Goal: Task Accomplishment & Management: Complete application form

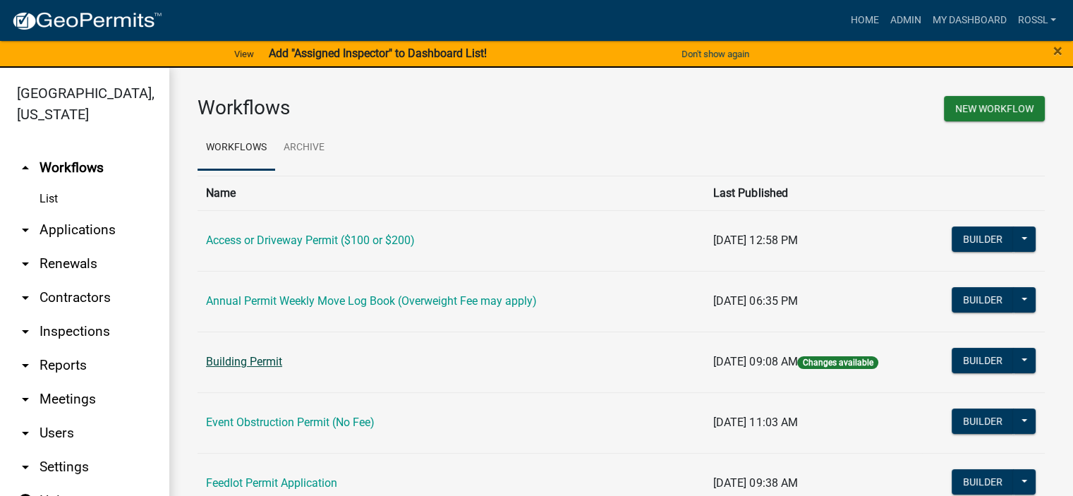
click at [269, 357] on link "Building Permit" at bounding box center [244, 361] width 76 height 13
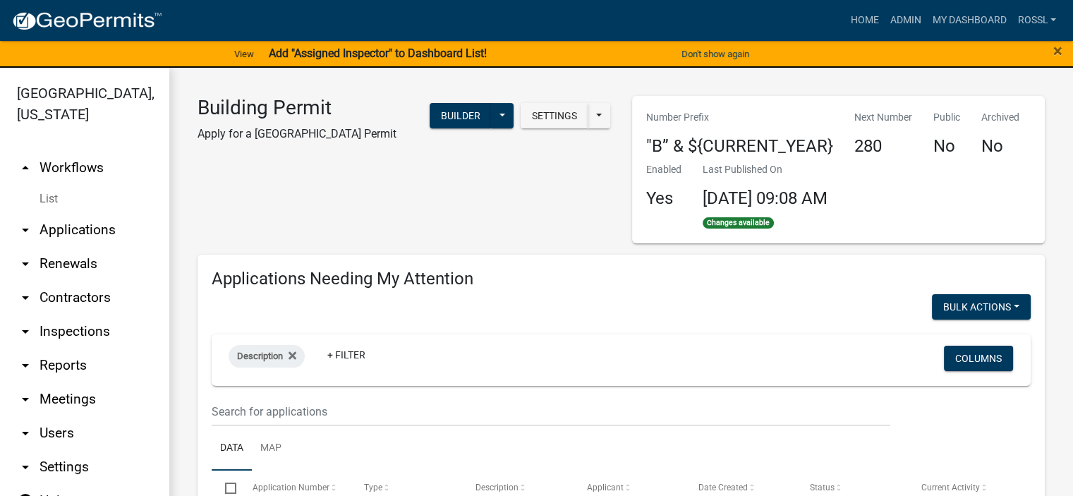
select select "2: 50"
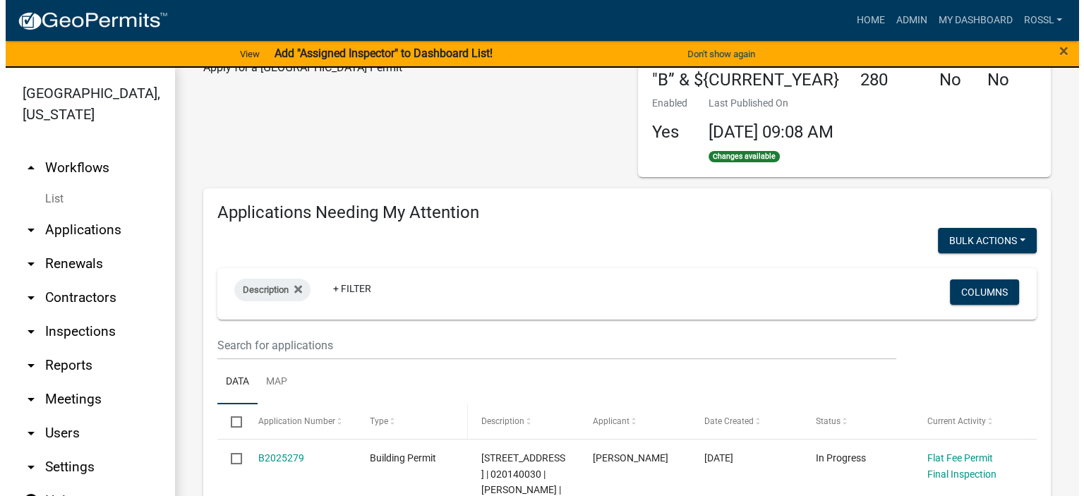
scroll to position [141, 0]
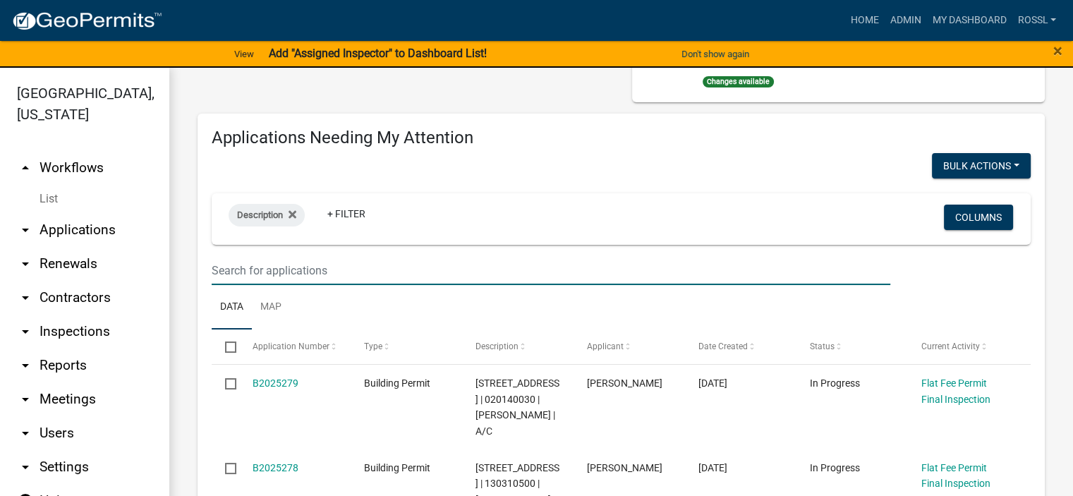
click at [255, 267] on input "text" at bounding box center [551, 270] width 679 height 29
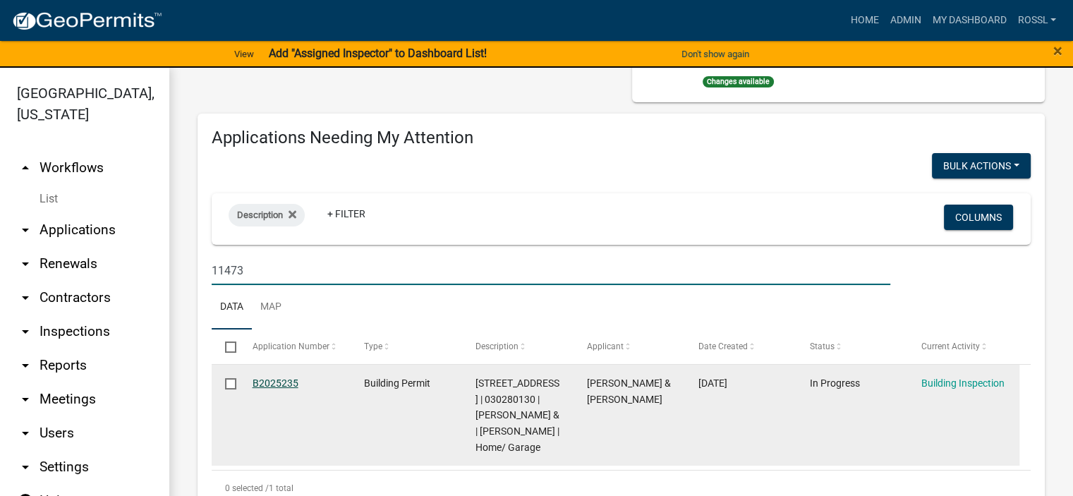
type input "11473"
click at [280, 382] on link "B2025235" at bounding box center [276, 382] width 46 height 11
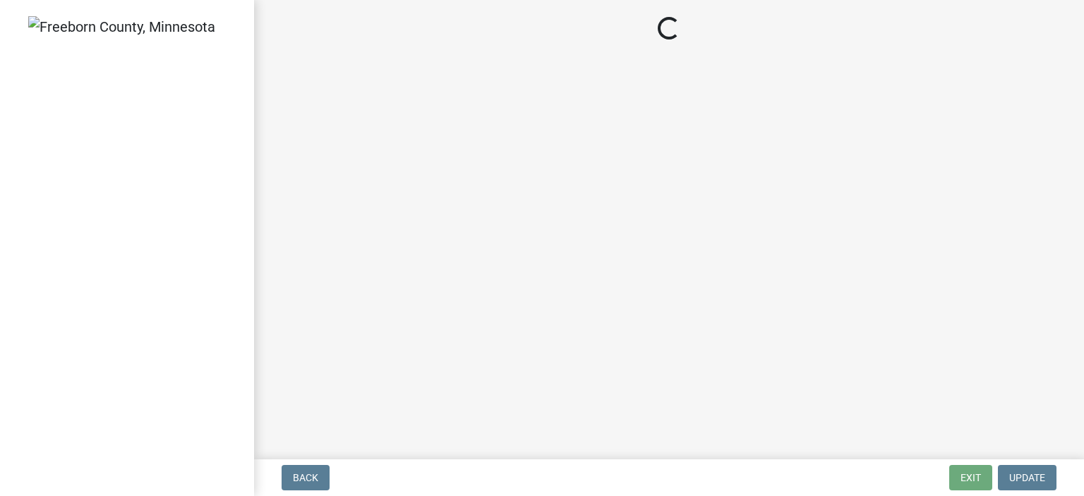
select select "306567ba-5481-4577-869f-56a75bb08b28"
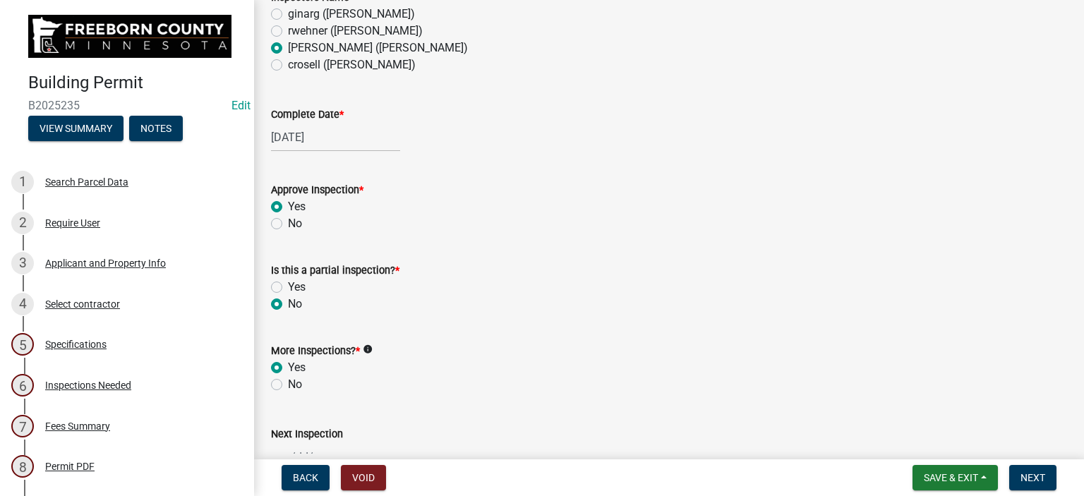
scroll to position [353, 0]
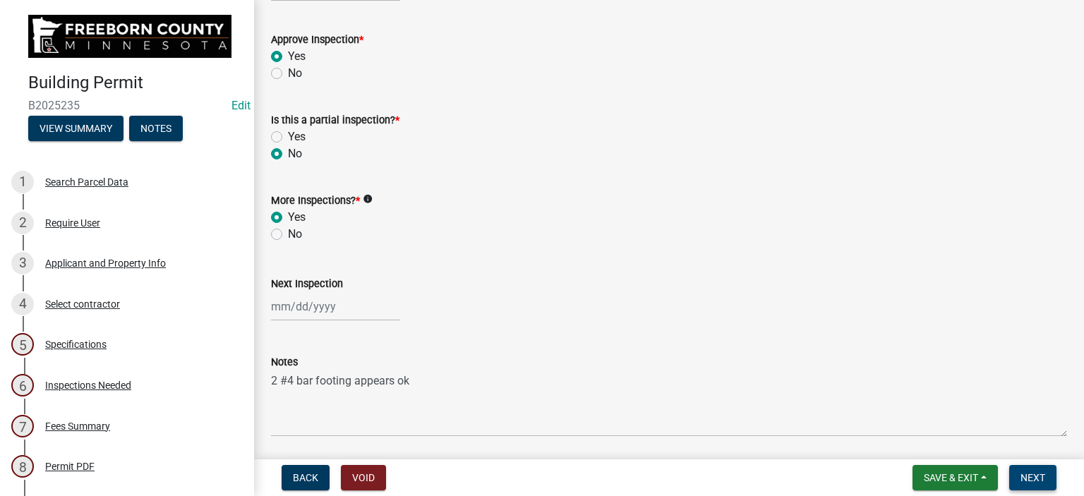
click at [1017, 478] on button "Next" at bounding box center [1032, 477] width 47 height 25
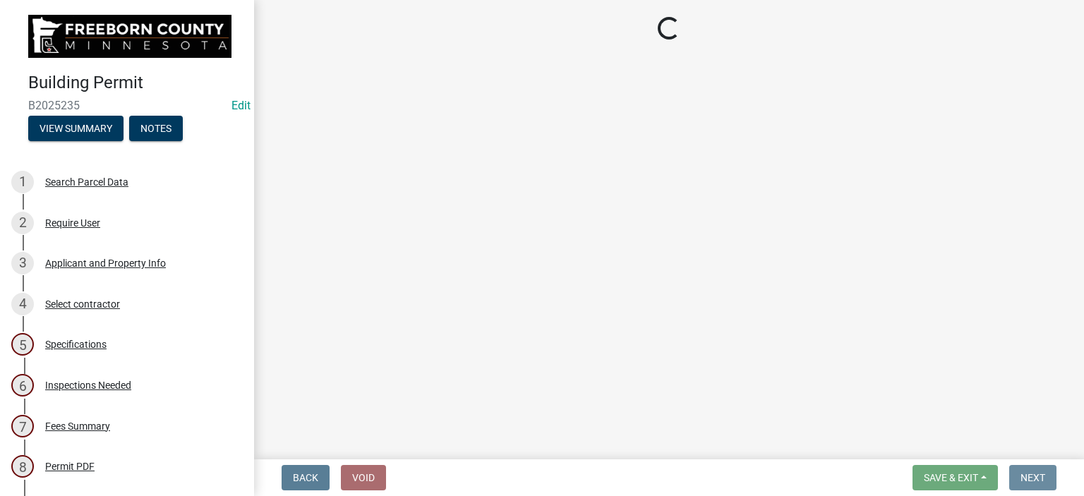
scroll to position [0, 0]
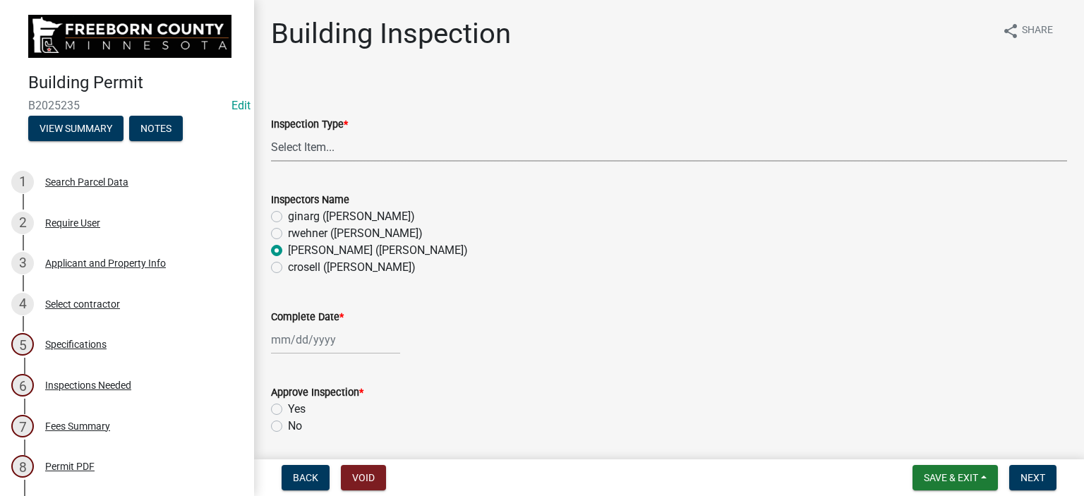
click at [322, 158] on select "Select Item... Footings Foundation Rough Plumbing Rough Mechanical Framing Gas …" at bounding box center [669, 147] width 796 height 29
click at [271, 133] on select "Select Item... Footings Foundation Rough Plumbing Rough Mechanical Framing Gas …" at bounding box center [669, 147] width 796 height 29
select select "24c4516e-7a9f-48a4-a0b5-6d857a377a6e"
click at [286, 341] on div at bounding box center [335, 339] width 129 height 29
select select "8"
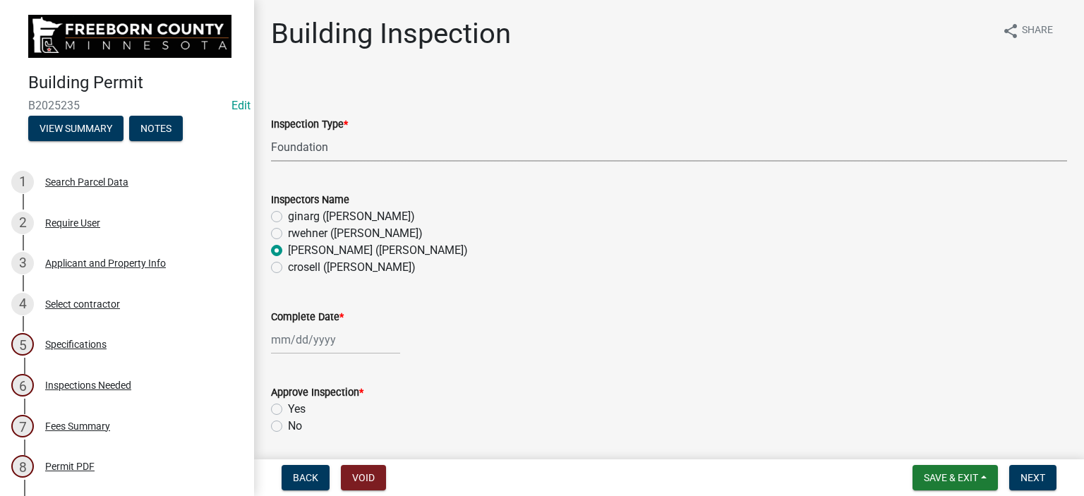
select select "2025"
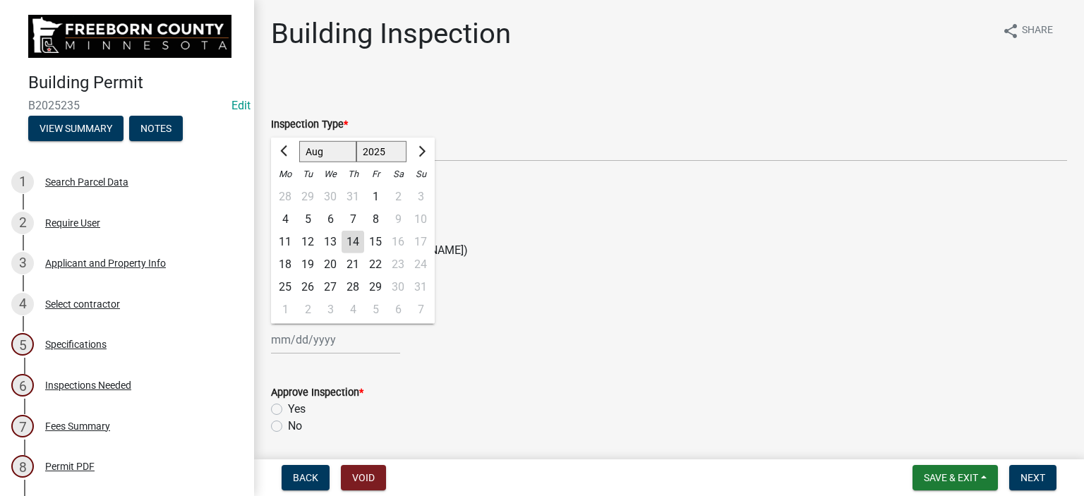
click at [310, 243] on div "12" at bounding box center [307, 242] width 23 height 23
type input "[DATE]"
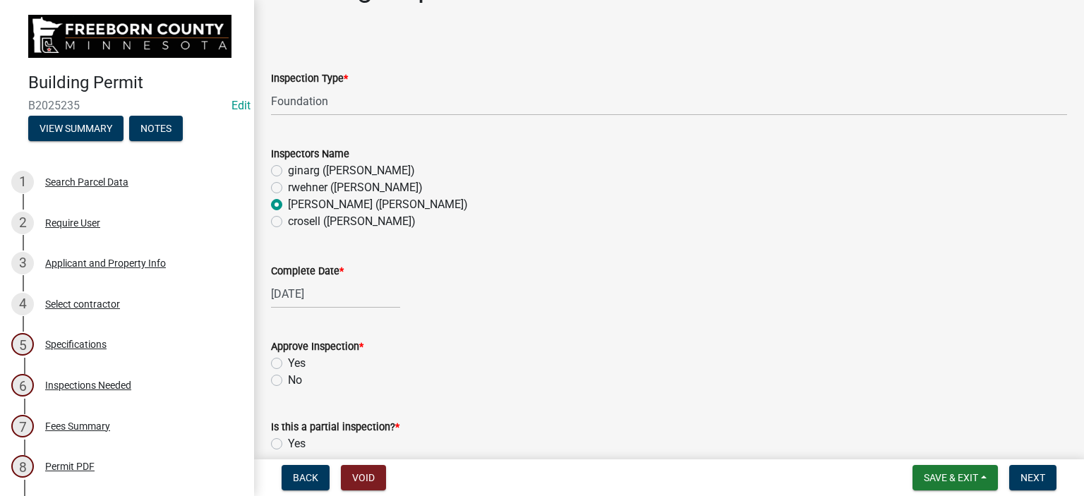
scroll to position [71, 0]
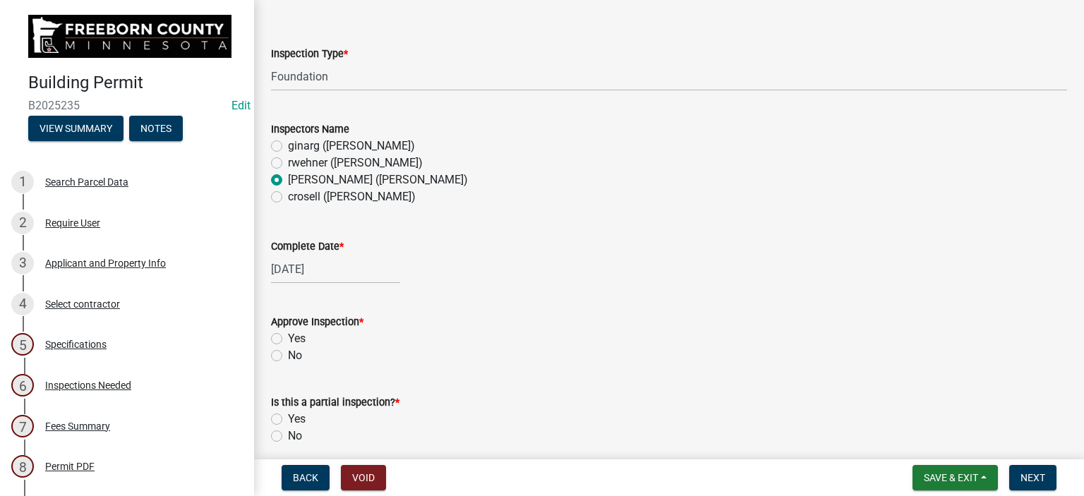
click at [288, 335] on label "Yes" at bounding box center [297, 338] width 18 height 17
click at [288, 335] on input "Yes" at bounding box center [292, 334] width 9 height 9
radio input "true"
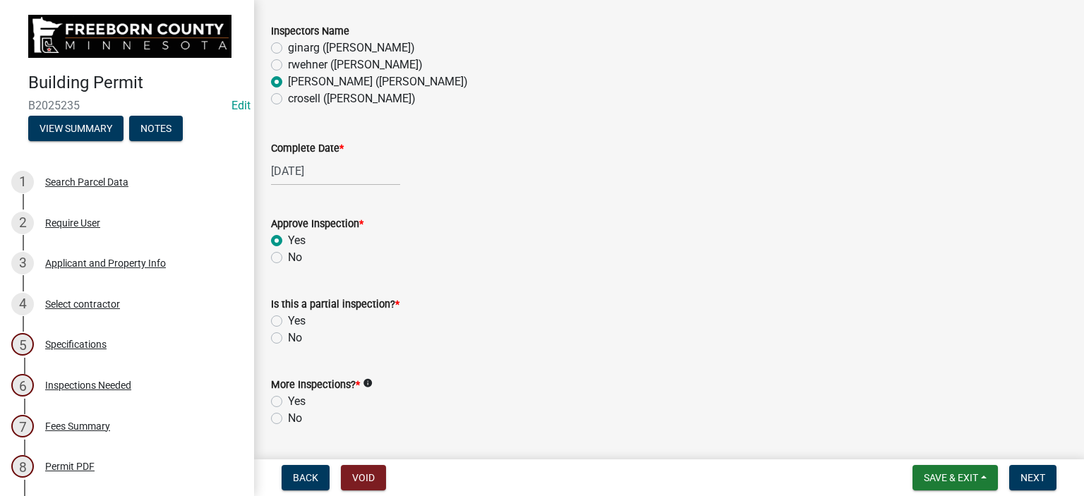
scroll to position [212, 0]
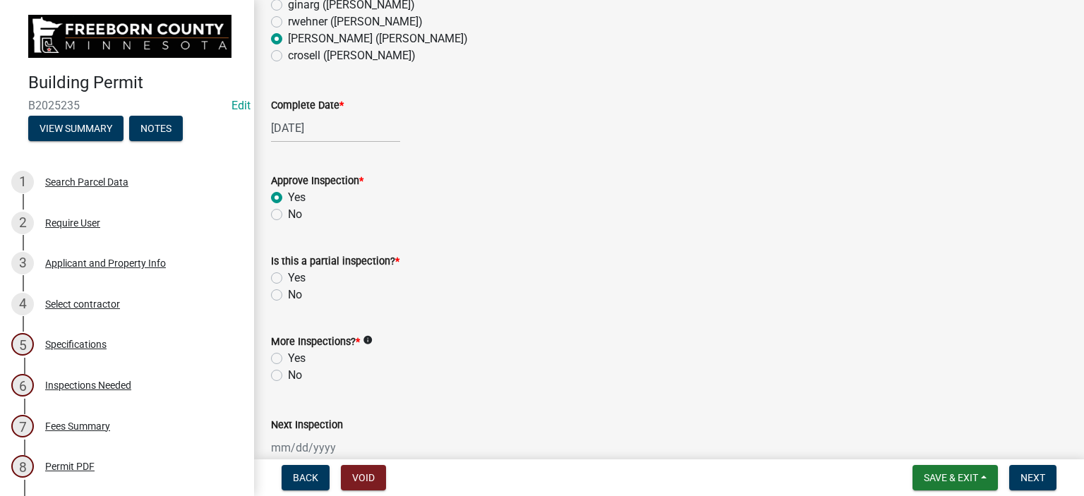
click at [288, 356] on label "Yes" at bounding box center [297, 358] width 18 height 17
click at [288, 356] on input "Yes" at bounding box center [292, 354] width 9 height 9
radio input "true"
click at [288, 278] on label "Yes" at bounding box center [297, 277] width 18 height 17
click at [288, 278] on input "Yes" at bounding box center [292, 273] width 9 height 9
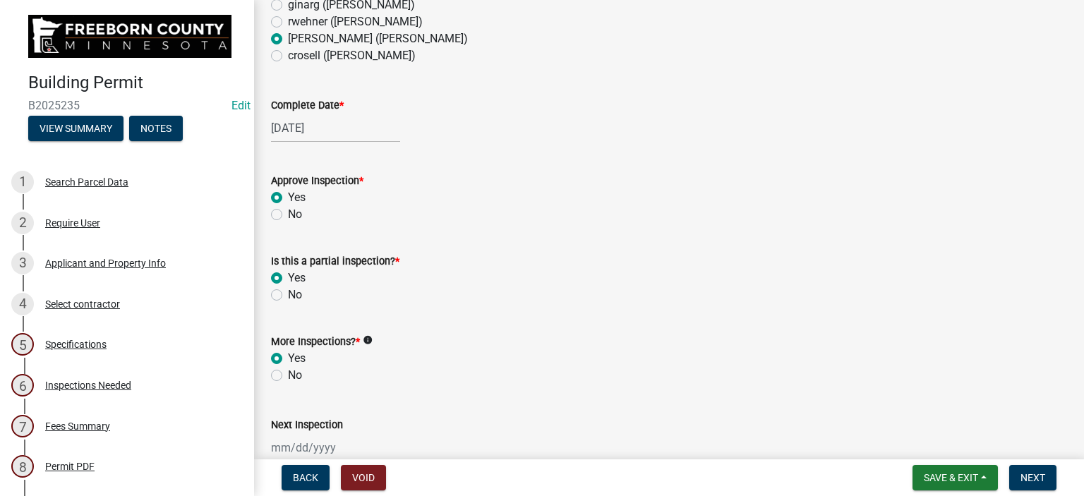
radio input "true"
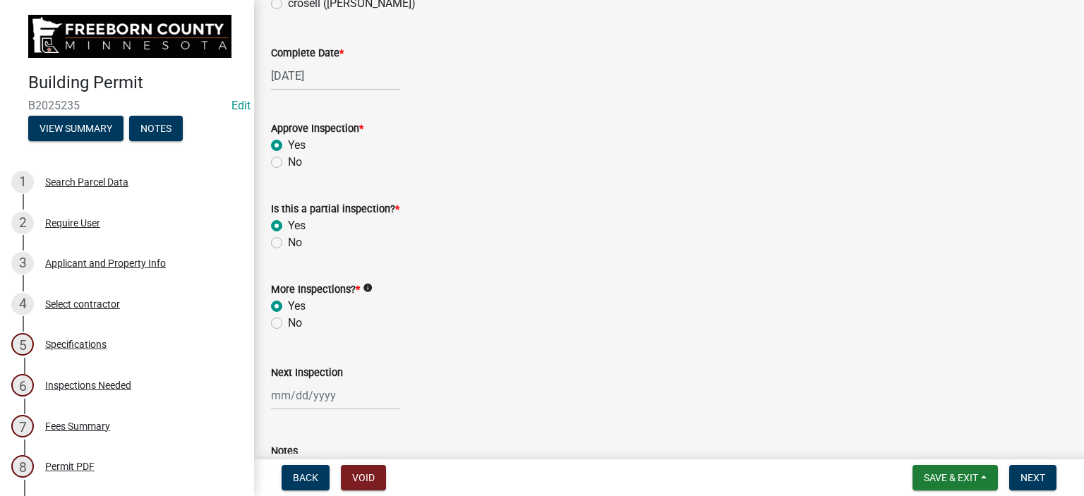
scroll to position [353, 0]
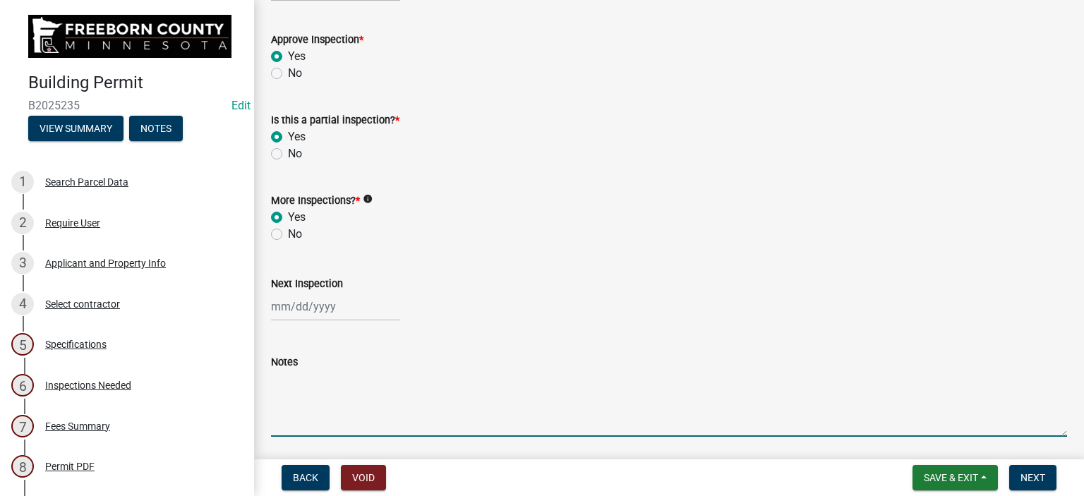
click at [312, 403] on textarea "Notes" at bounding box center [669, 403] width 796 height 66
type textarea "8"
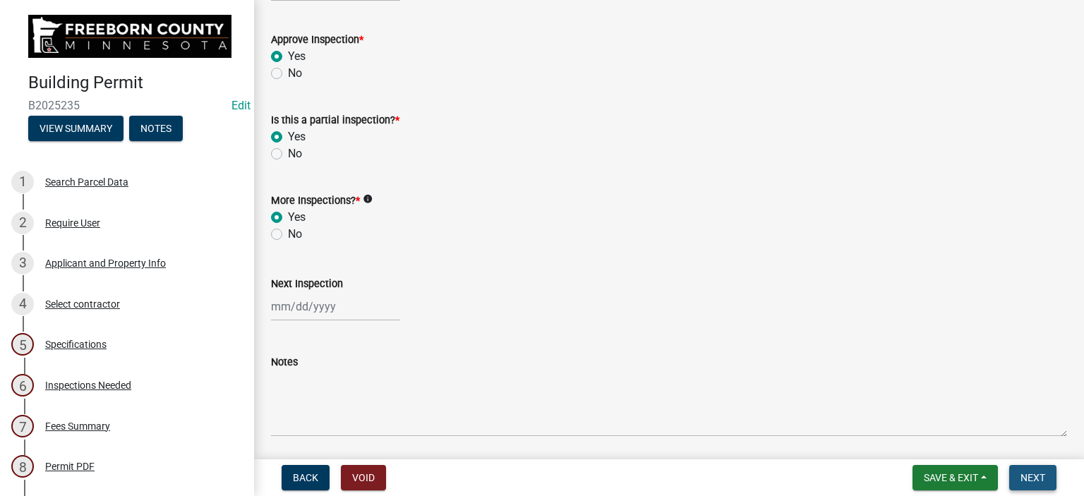
click at [1022, 478] on span "Next" at bounding box center [1032, 477] width 25 height 11
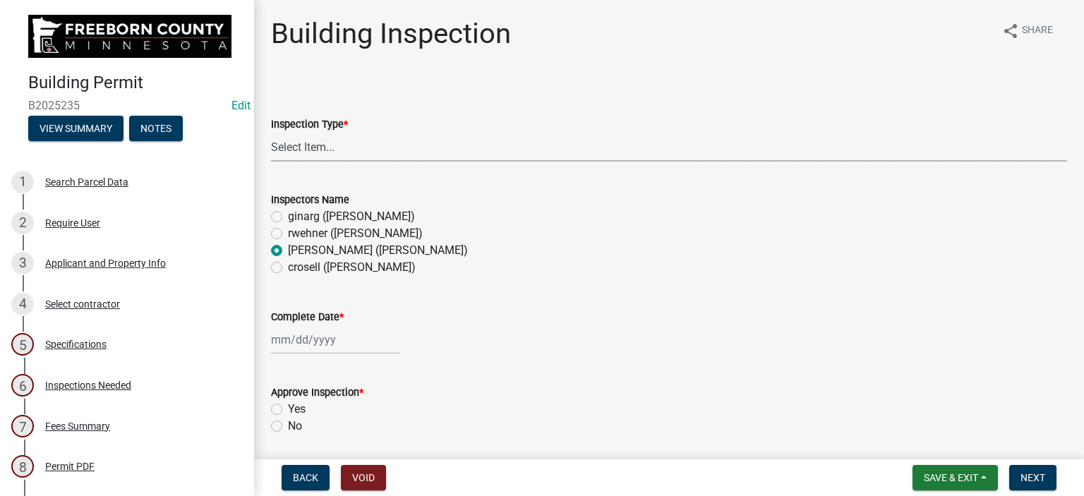
click at [293, 146] on select "Select Item... Footings Foundation Rough Plumbing Rough Mechanical Framing Gas …" at bounding box center [669, 147] width 796 height 29
click at [271, 133] on select "Select Item... Footings Foundation Rough Plumbing Rough Mechanical Framing Gas …" at bounding box center [669, 147] width 796 height 29
select select "24c4516e-7a9f-48a4-a0b5-6d857a377a6e"
select select "8"
select select "2025"
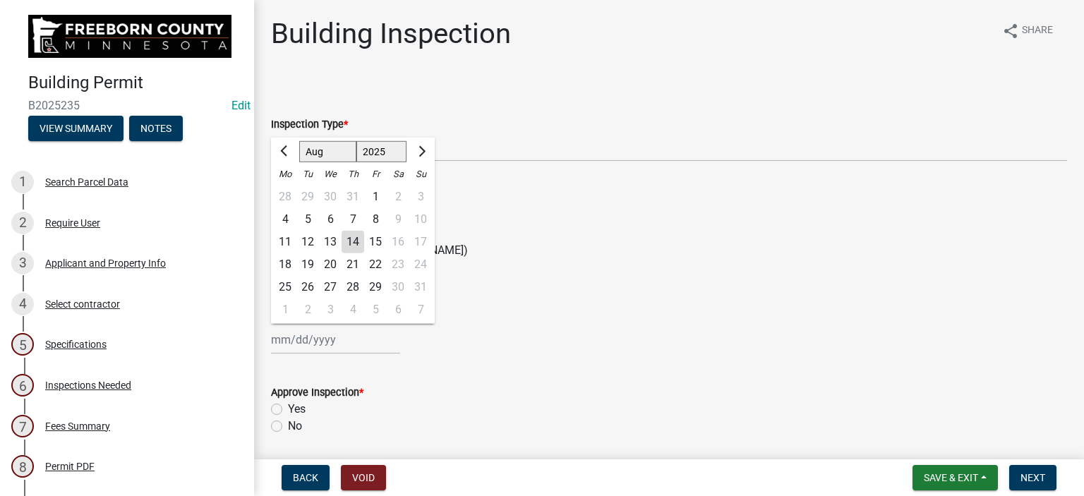
click at [296, 334] on div "[PERSON_NAME] Feb Mar Apr [PERSON_NAME][DATE] Oct Nov [DATE] 1526 1527 1528 152…" at bounding box center [335, 339] width 129 height 29
click at [327, 240] on div "13" at bounding box center [330, 242] width 23 height 23
type input "[DATE]"
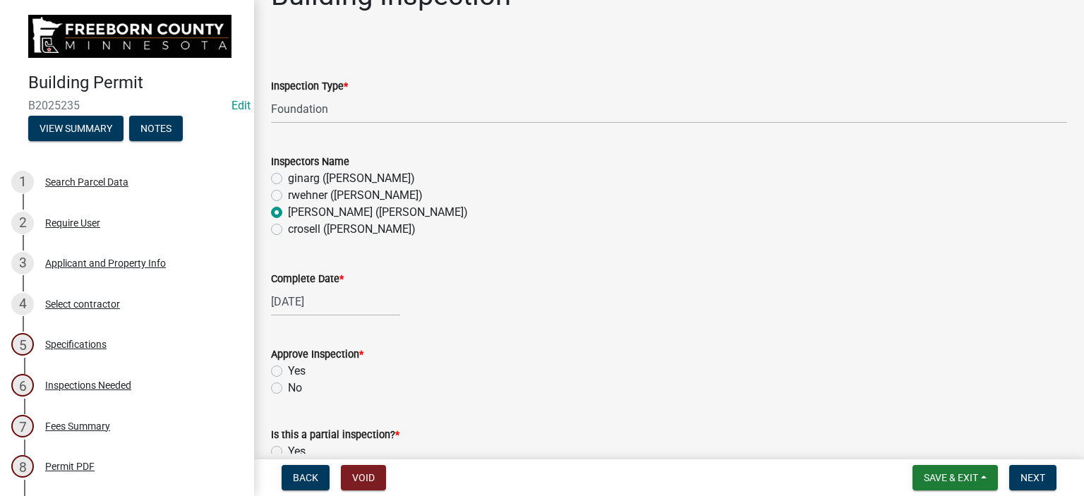
scroll to position [71, 0]
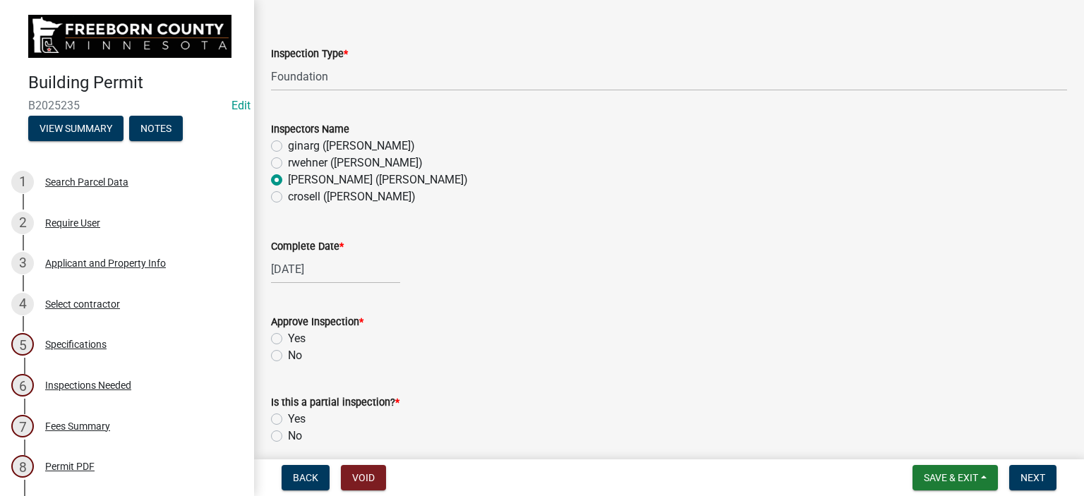
click at [288, 337] on label "Yes" at bounding box center [297, 338] width 18 height 17
click at [288, 337] on input "Yes" at bounding box center [292, 334] width 9 height 9
radio input "true"
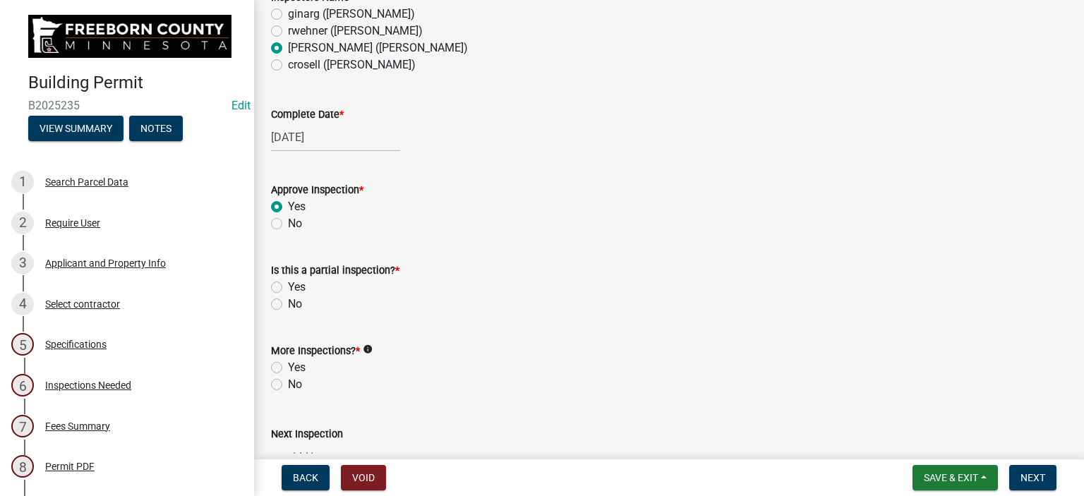
scroll to position [212, 0]
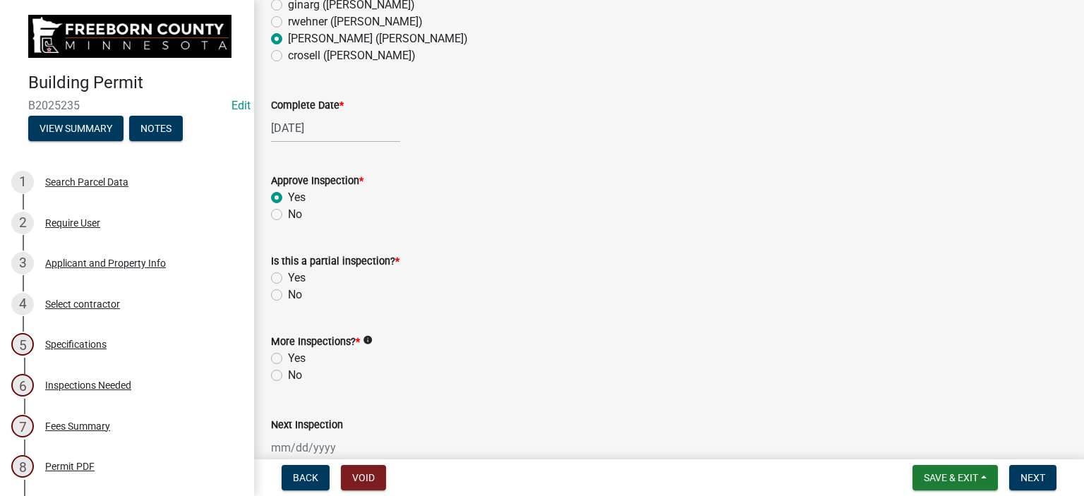
click at [288, 295] on label "No" at bounding box center [295, 294] width 14 height 17
click at [288, 295] on input "No" at bounding box center [292, 290] width 9 height 9
radio input "true"
click at [288, 354] on label "Yes" at bounding box center [297, 358] width 18 height 17
click at [288, 354] on input "Yes" at bounding box center [292, 354] width 9 height 9
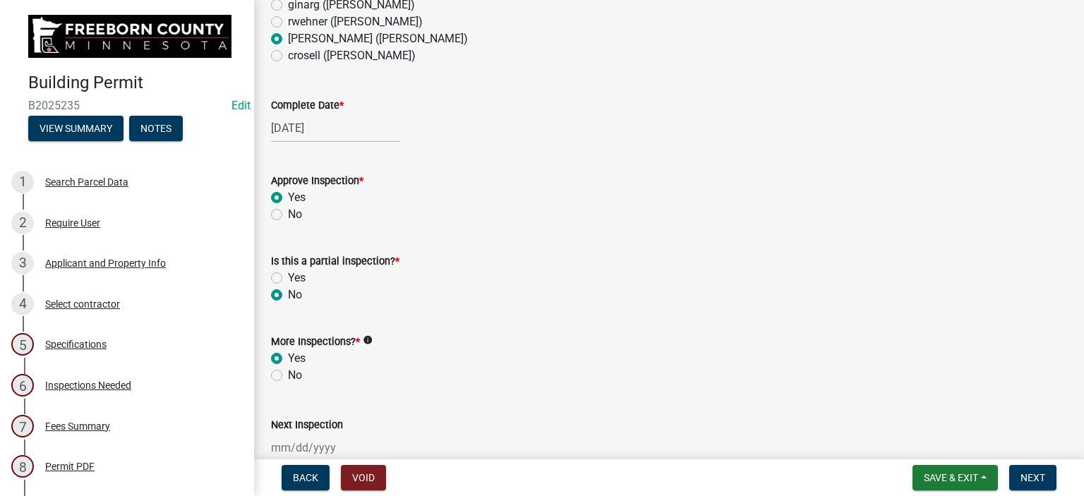
radio input "true"
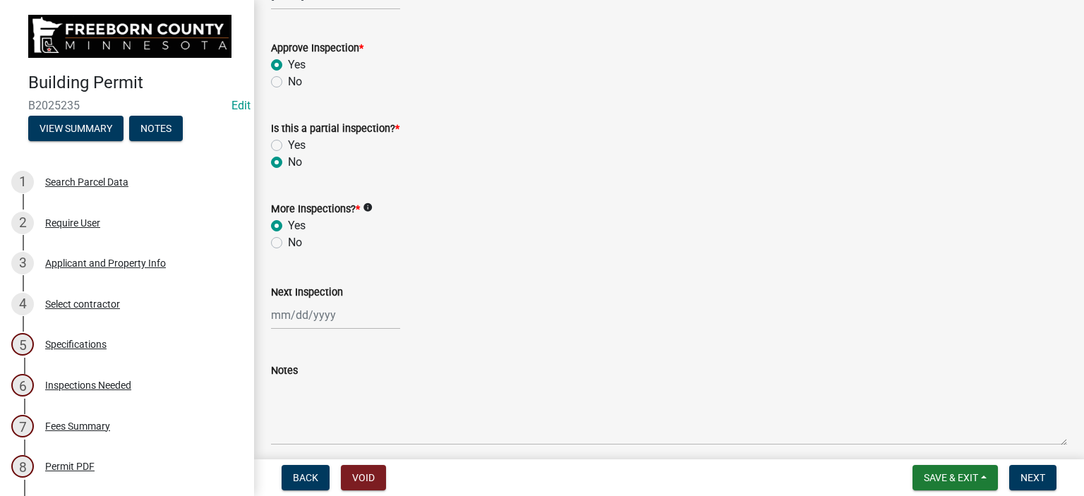
scroll to position [488, 0]
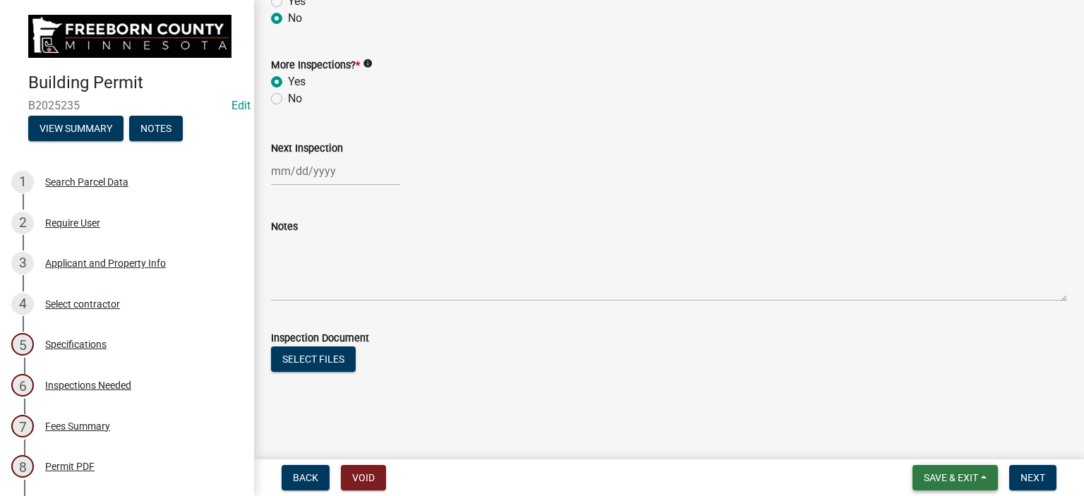
click at [952, 478] on span "Save & Exit" at bounding box center [950, 477] width 54 height 11
click at [943, 434] on button "Save & Exit" at bounding box center [941, 441] width 113 height 34
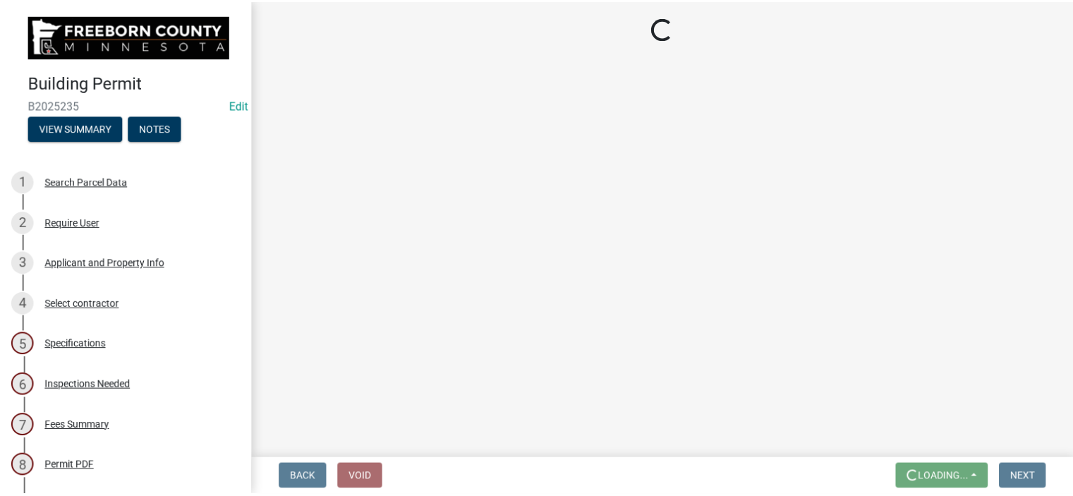
scroll to position [0, 0]
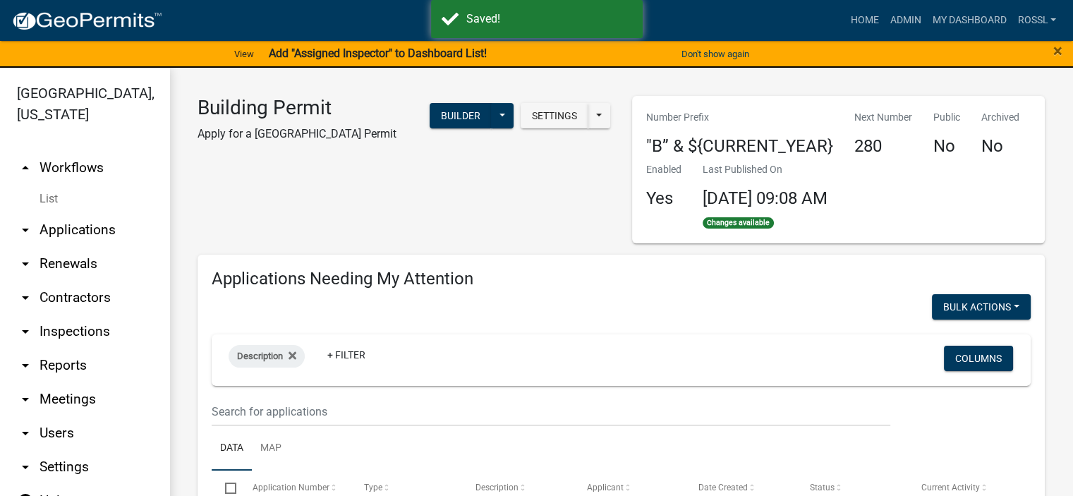
select select "2: 50"
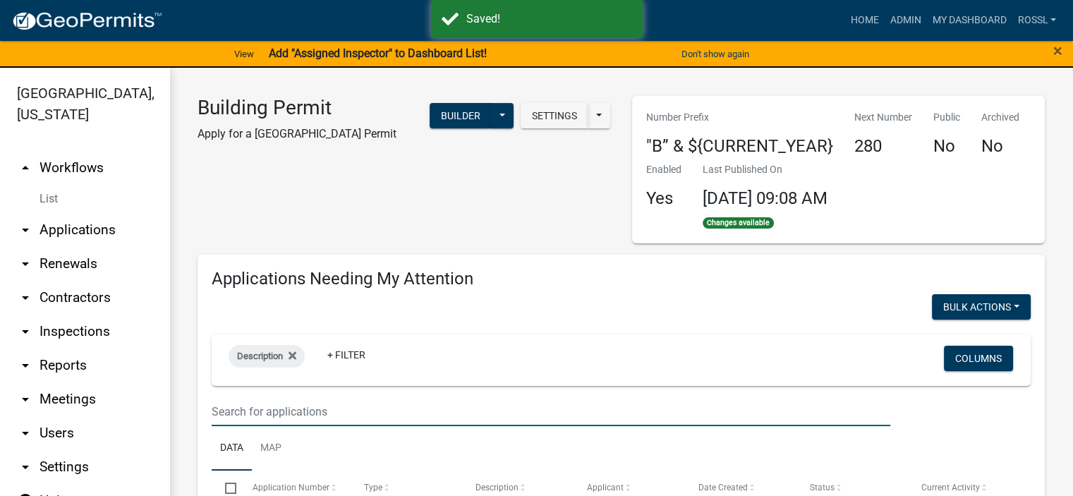
click at [284, 418] on input "text" at bounding box center [551, 411] width 679 height 29
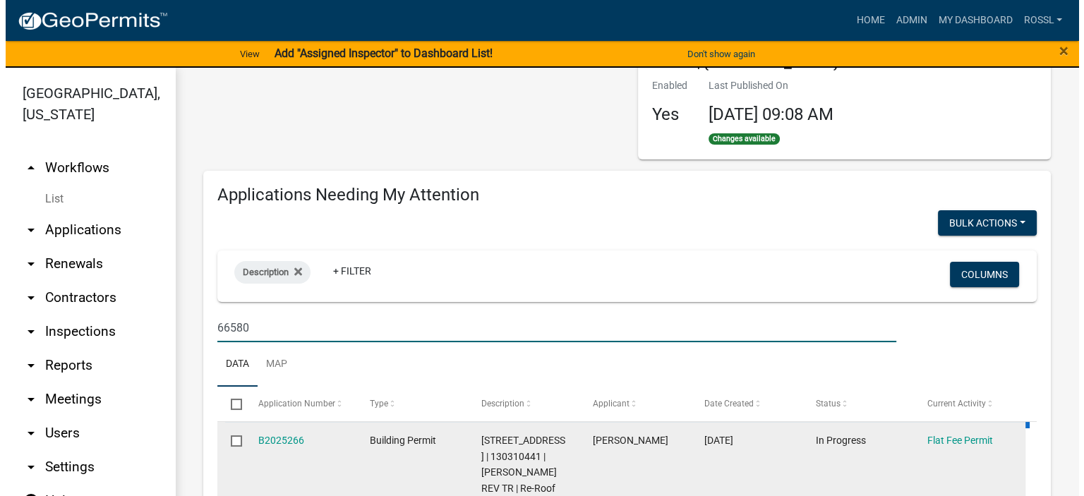
scroll to position [282, 0]
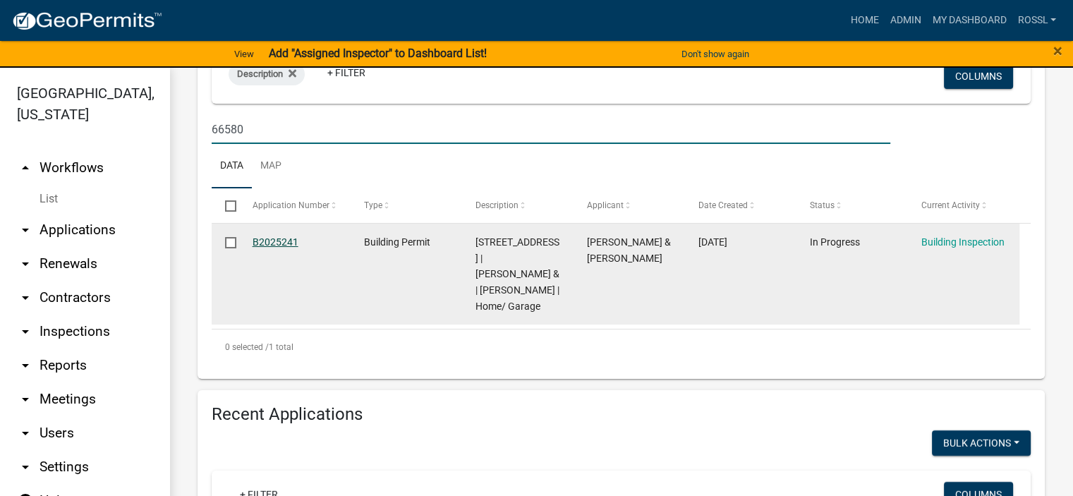
type input "66580"
click at [288, 242] on link "B2025241" at bounding box center [276, 241] width 46 height 11
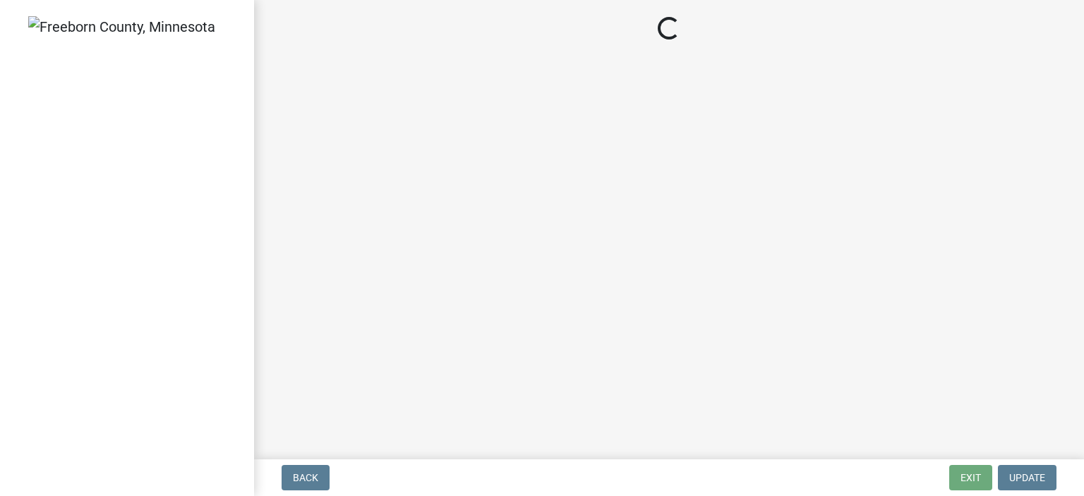
select select "24c4516e-7a9f-48a4-a0b5-6d857a377a6e"
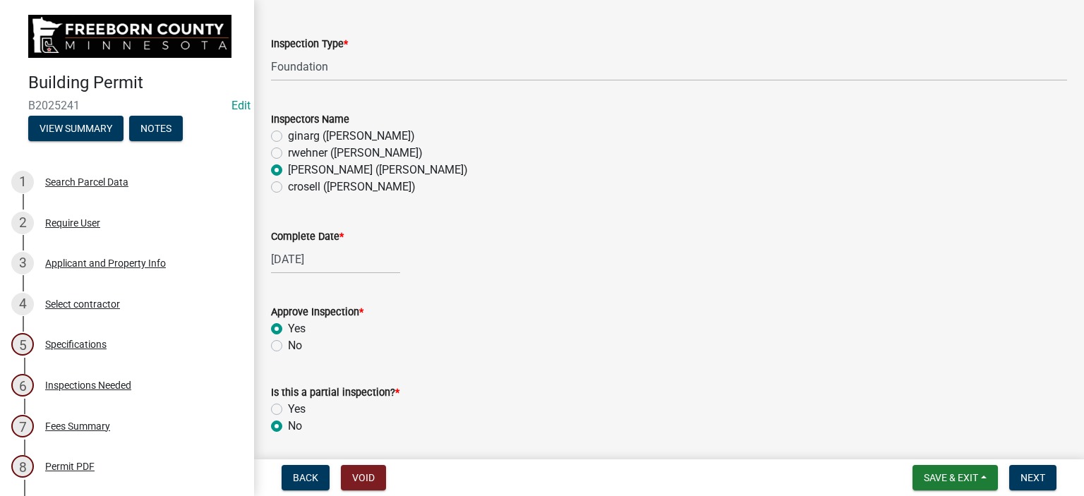
scroll to position [212, 0]
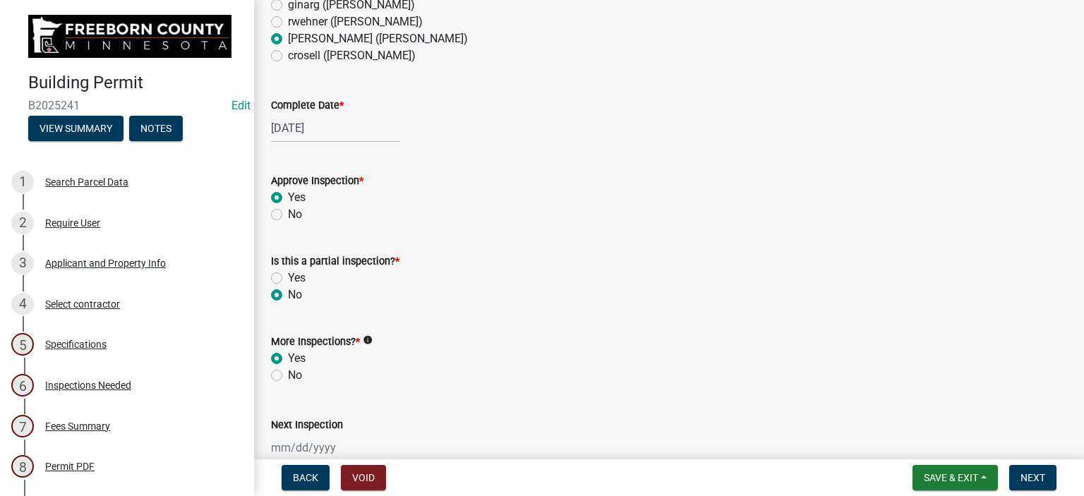
click at [288, 279] on label "Yes" at bounding box center [297, 277] width 18 height 17
click at [288, 279] on input "Yes" at bounding box center [292, 273] width 9 height 9
radio input "true"
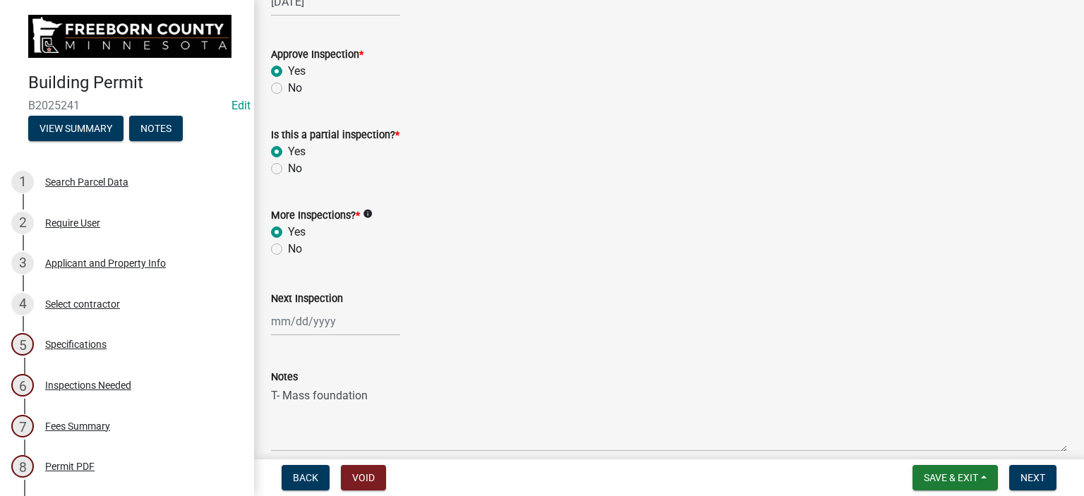
scroll to position [488, 0]
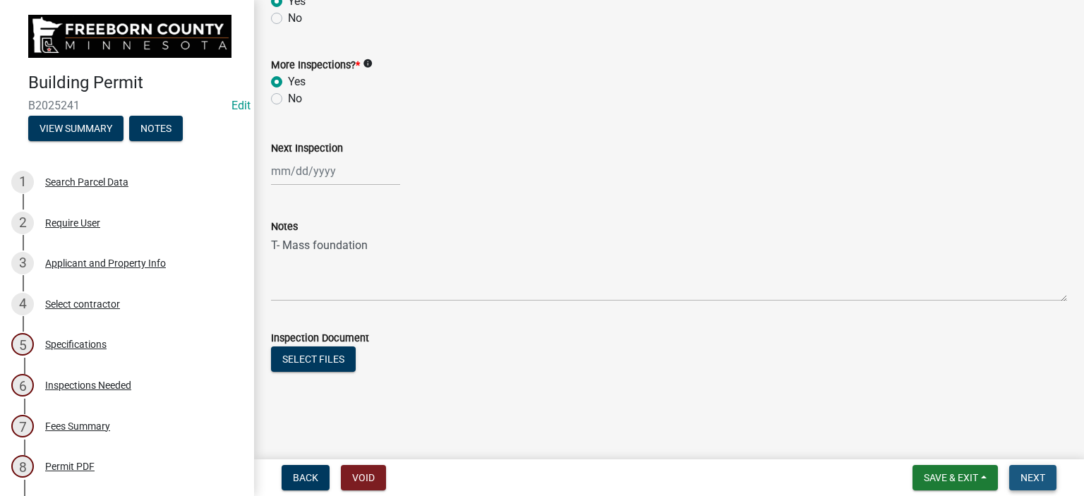
click at [1037, 476] on span "Next" at bounding box center [1032, 477] width 25 height 11
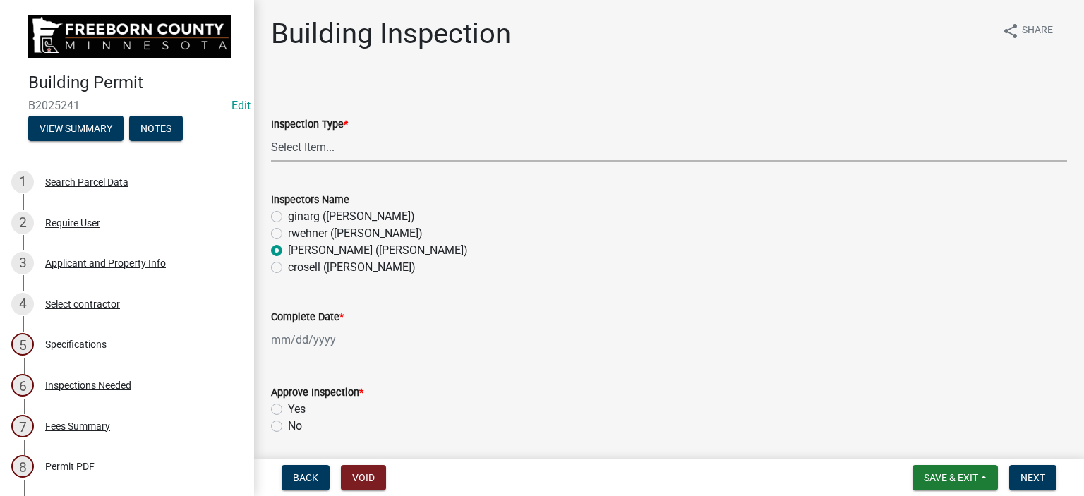
click at [328, 147] on select "Select Item... Footings Foundation Rough Plumbing Rough Mechanical Framing Gas …" at bounding box center [669, 147] width 796 height 29
click at [271, 133] on select "Select Item... Footings Foundation Rough Plumbing Rough Mechanical Framing Gas …" at bounding box center [669, 147] width 796 height 29
select select "306567ba-5481-4577-869f-56a75bb08b28"
click at [310, 340] on div at bounding box center [335, 339] width 129 height 29
select select "8"
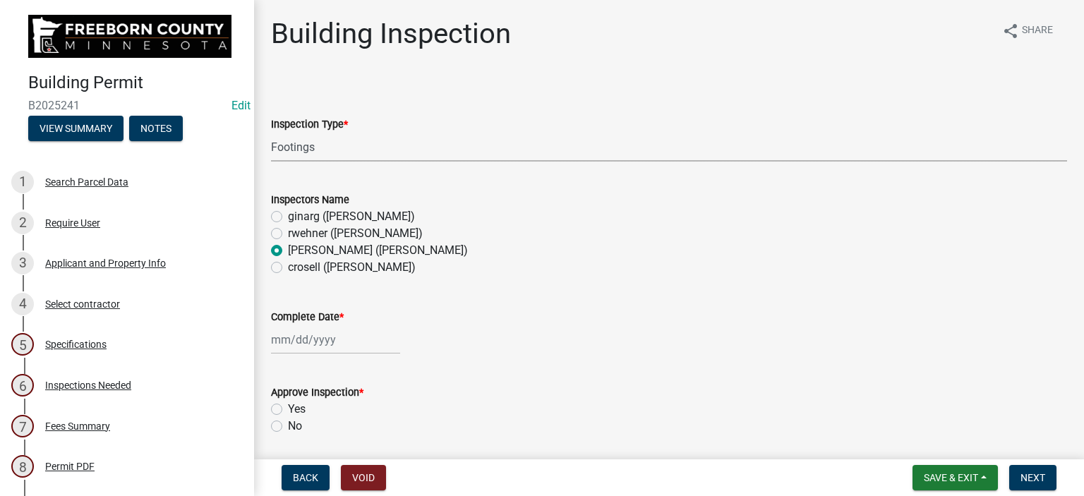
select select "2025"
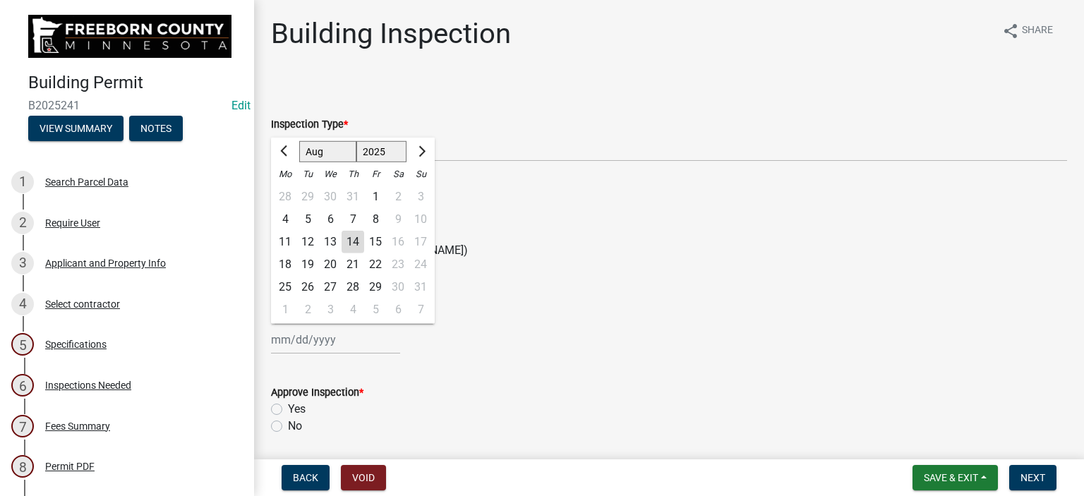
click at [329, 241] on div "13" at bounding box center [330, 242] width 23 height 23
type input "[DATE]"
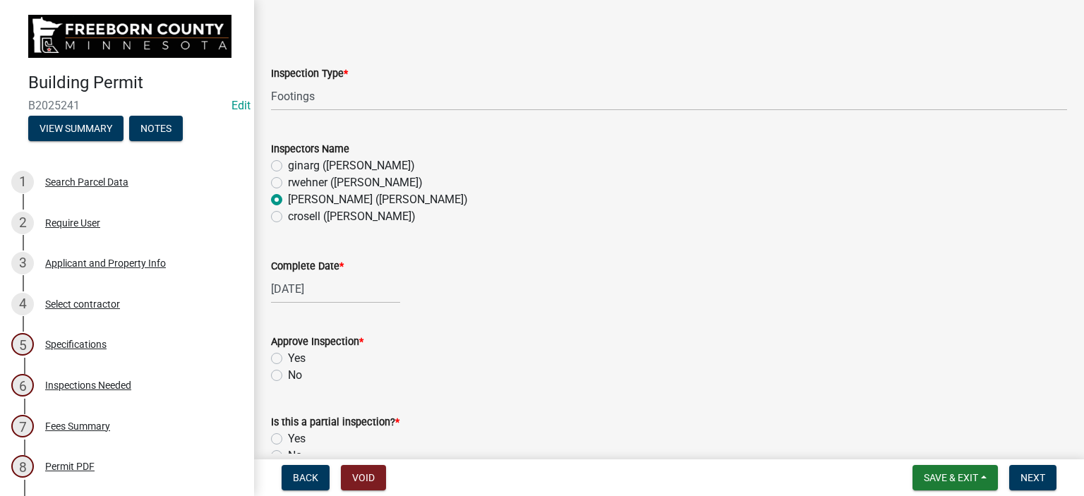
scroll to position [141, 0]
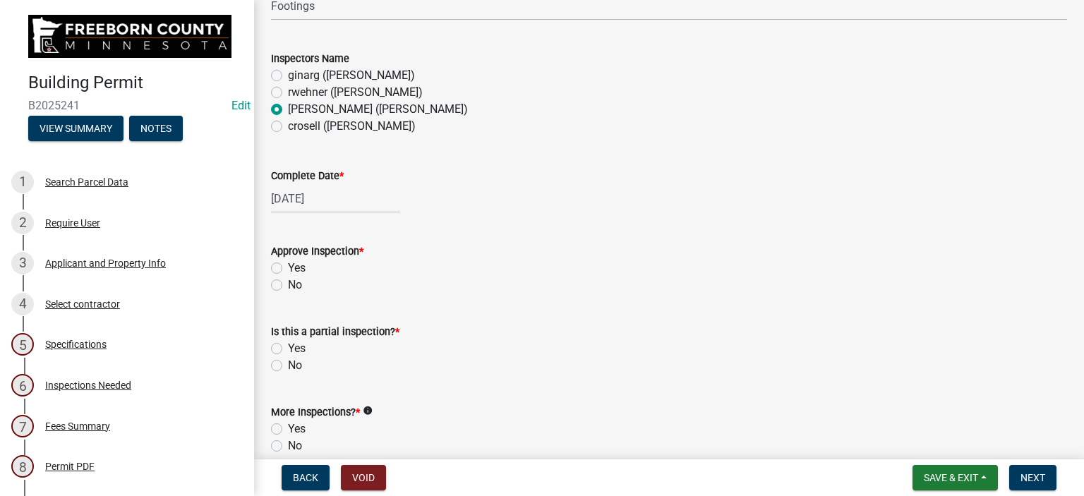
click at [288, 266] on label "Yes" at bounding box center [297, 268] width 18 height 17
click at [288, 266] on input "Yes" at bounding box center [292, 264] width 9 height 9
radio input "true"
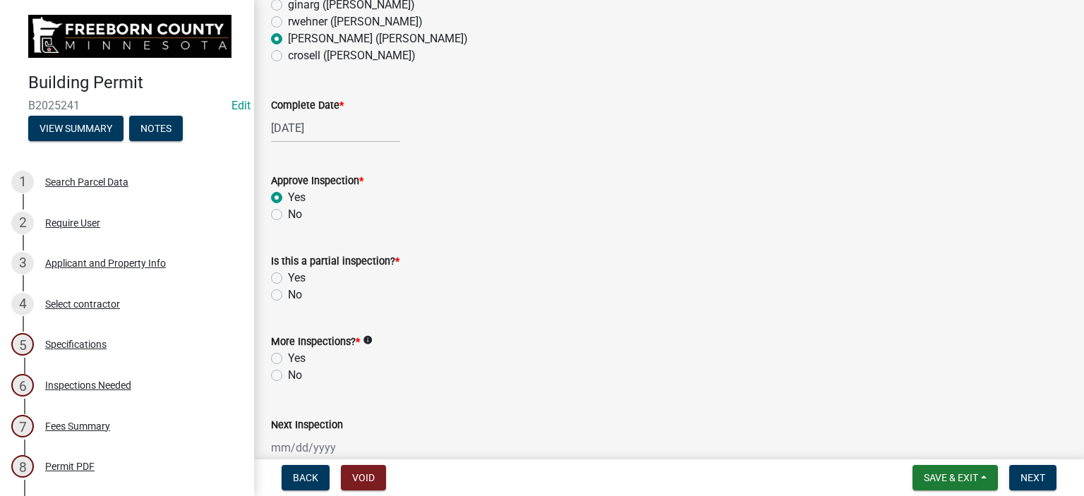
scroll to position [282, 0]
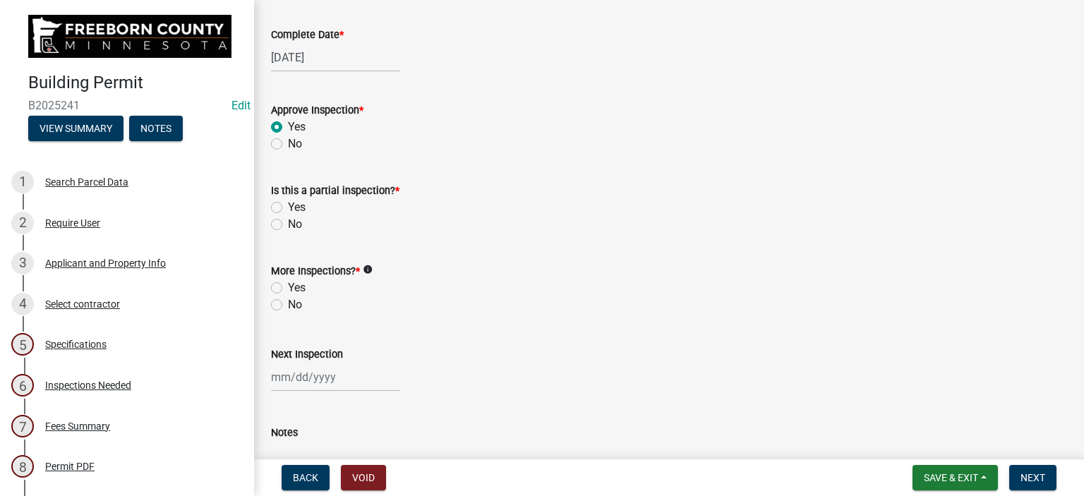
click at [288, 219] on label "No" at bounding box center [295, 224] width 14 height 17
click at [288, 219] on input "No" at bounding box center [292, 220] width 9 height 9
radio input "true"
click at [277, 281] on div "Yes" at bounding box center [669, 287] width 796 height 17
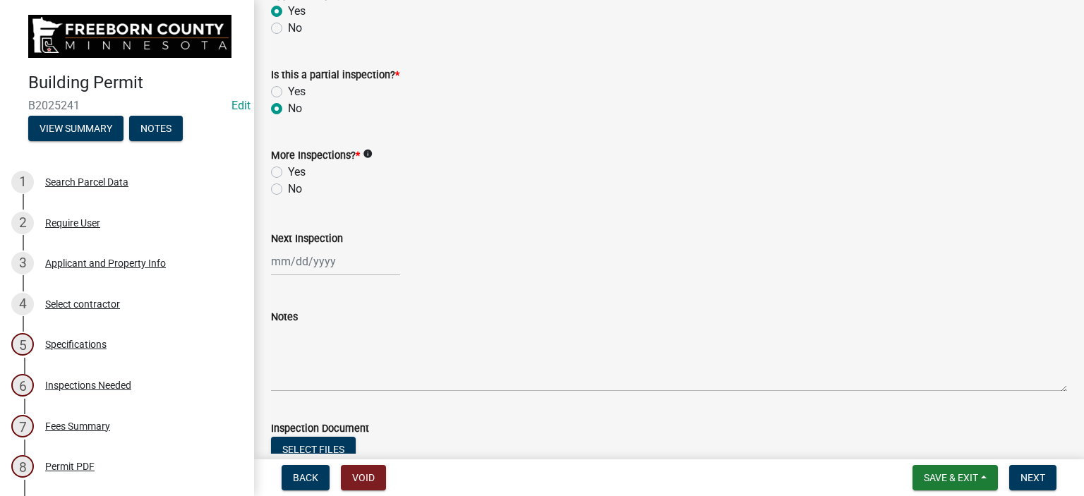
scroll to position [423, 0]
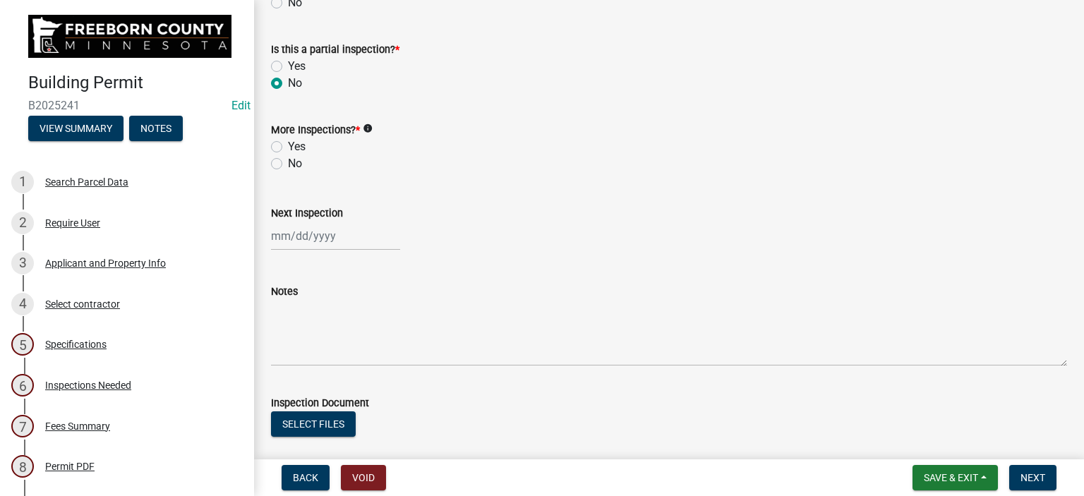
click at [288, 143] on label "Yes" at bounding box center [297, 146] width 18 height 17
click at [288, 143] on input "Yes" at bounding box center [292, 142] width 9 height 9
radio input "true"
click at [1027, 473] on span "Next" at bounding box center [1032, 477] width 25 height 11
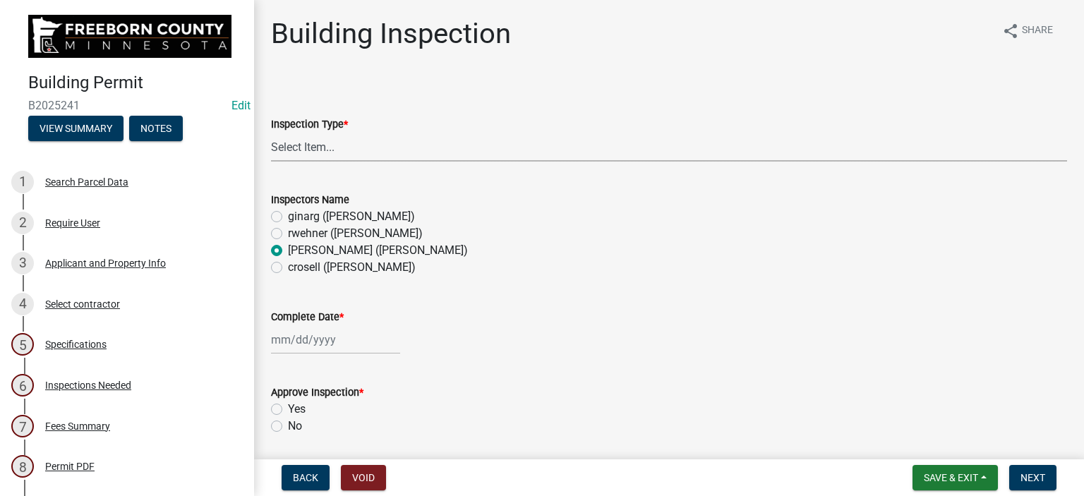
click at [324, 150] on select "Select Item... Footings Foundation Rough Plumbing Rough Mechanical Framing Gas …" at bounding box center [669, 147] width 796 height 29
click at [271, 133] on select "Select Item... Footings Foundation Rough Plumbing Rough Mechanical Framing Gas …" at bounding box center [669, 147] width 796 height 29
select select "24c4516e-7a9f-48a4-a0b5-6d857a377a6e"
click at [292, 341] on div at bounding box center [335, 339] width 129 height 29
select select "8"
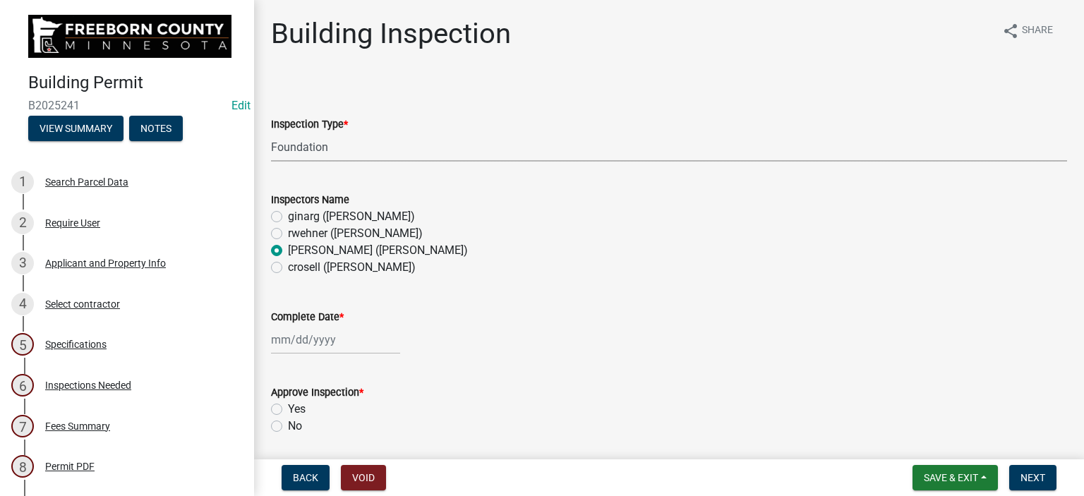
select select "2025"
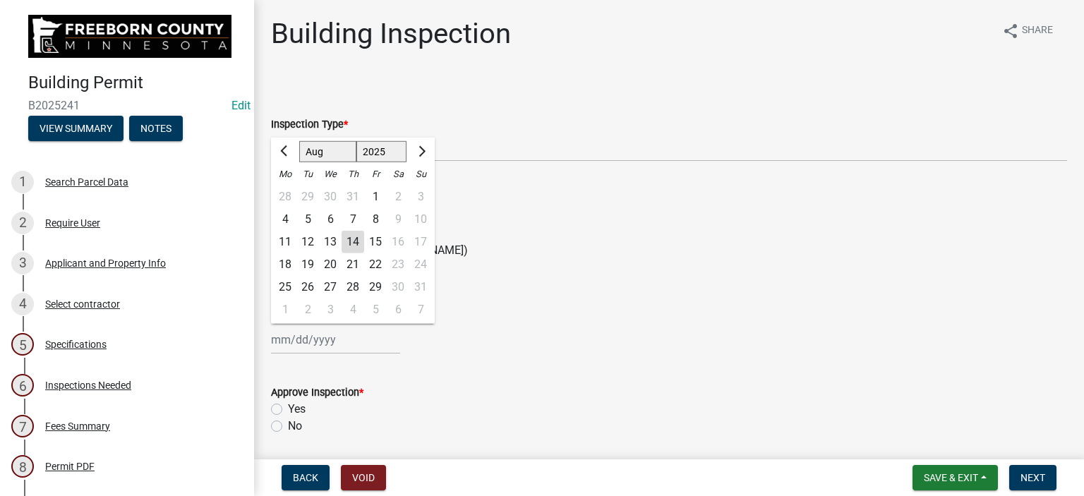
click at [358, 243] on div "14" at bounding box center [352, 242] width 23 height 23
type input "[DATE]"
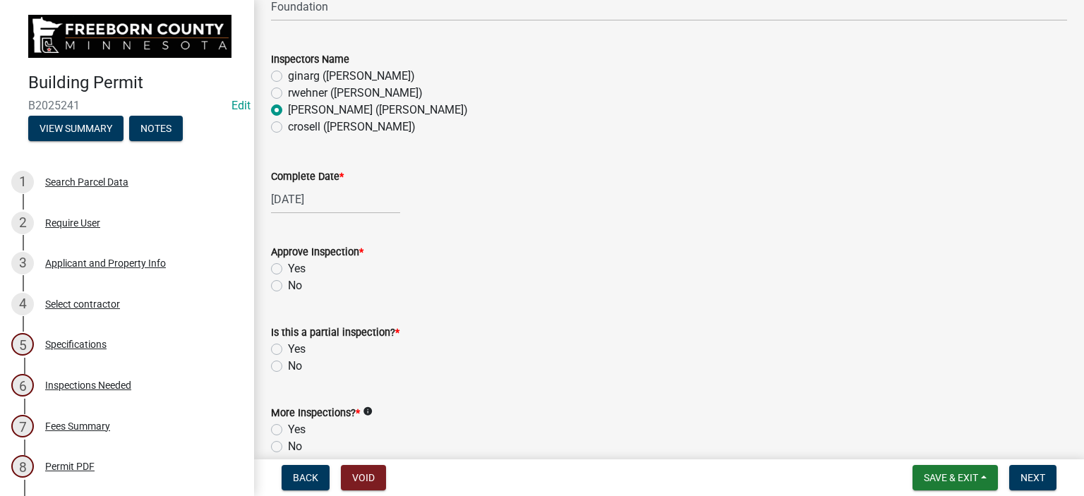
scroll to position [141, 0]
click at [288, 267] on label "Yes" at bounding box center [297, 268] width 18 height 17
click at [288, 267] on input "Yes" at bounding box center [292, 264] width 9 height 9
radio input "true"
click at [288, 360] on label "No" at bounding box center [295, 365] width 14 height 17
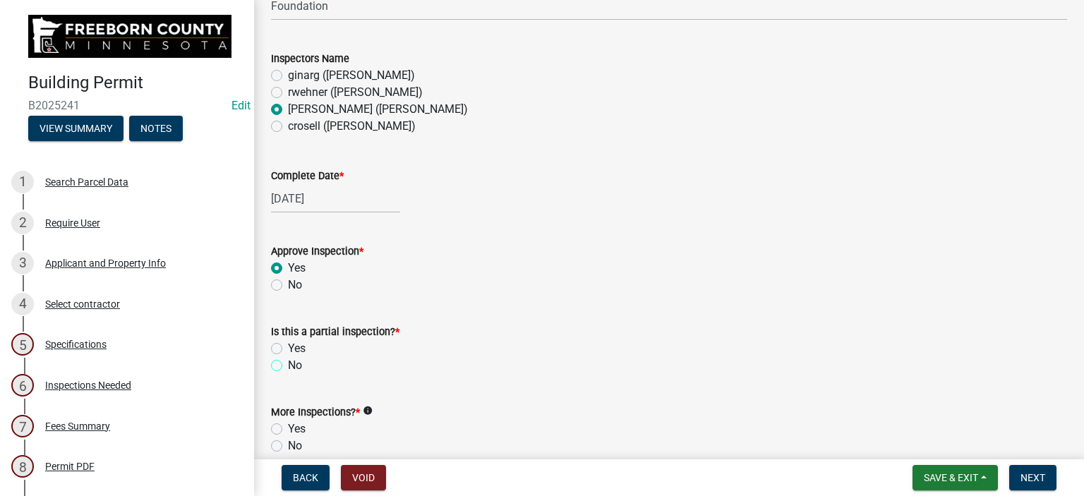
click at [288, 360] on input "No" at bounding box center [292, 361] width 9 height 9
radio input "true"
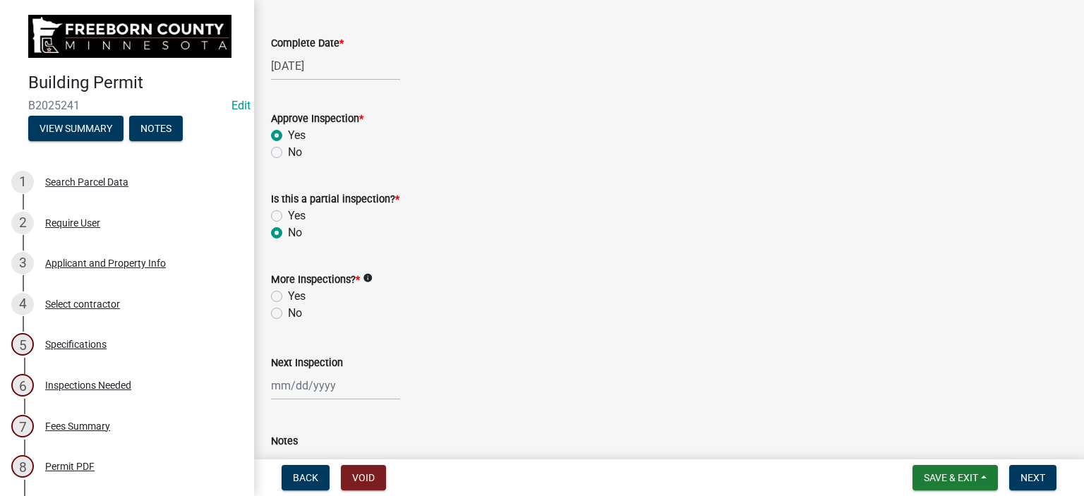
scroll to position [282, 0]
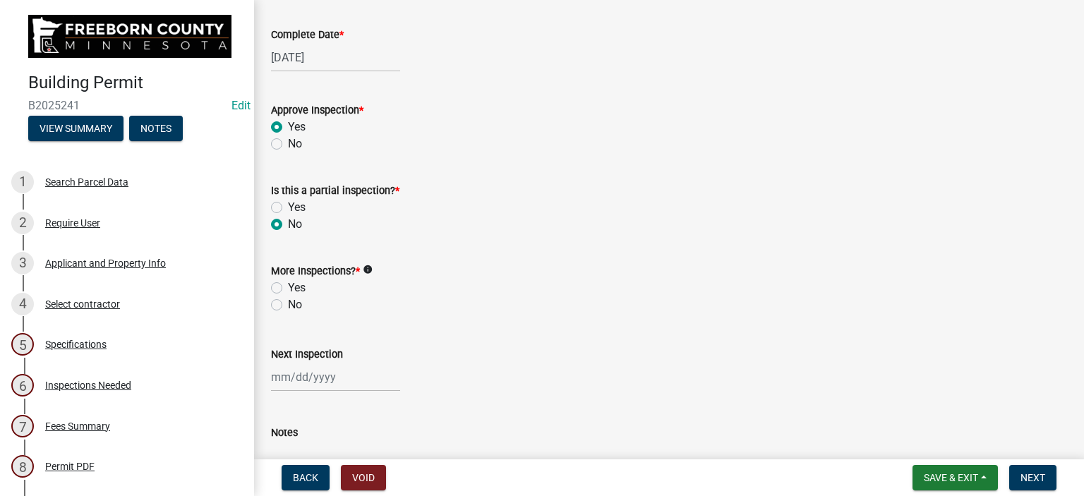
click at [288, 281] on label "Yes" at bounding box center [297, 287] width 18 height 17
click at [288, 281] on input "Yes" at bounding box center [292, 283] width 9 height 9
radio input "true"
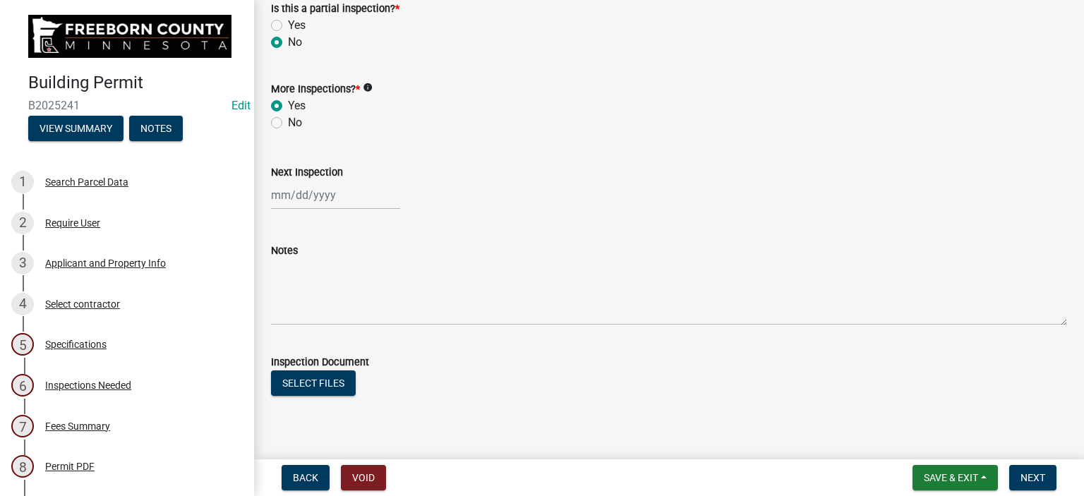
scroll to position [488, 0]
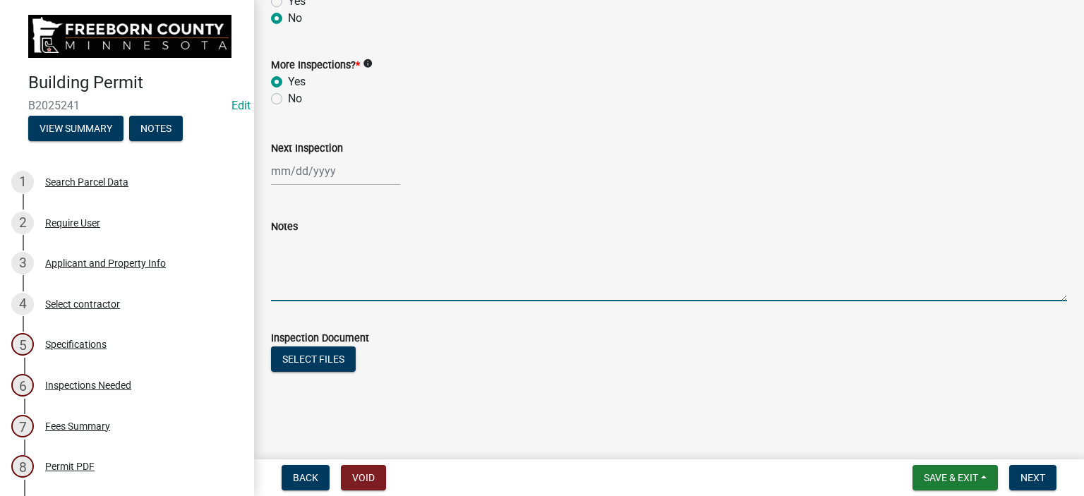
click at [300, 286] on textarea "Notes" at bounding box center [669, 268] width 796 height 66
type textarea "stoop and porch foundation"
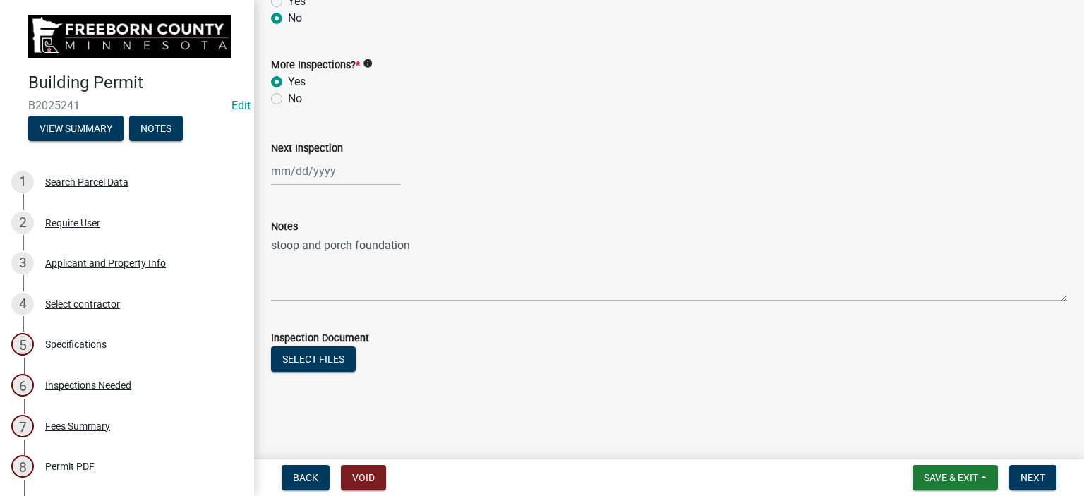
click at [982, 411] on main "Building Inspection share Share Inspection Type * Select Item... Footings Found…" at bounding box center [669, 227] width 830 height 454
click at [960, 495] on html "Internet Explorer does NOT work with GeoPermits. Get a new browser for more sec…" at bounding box center [542, 248] width 1084 height 496
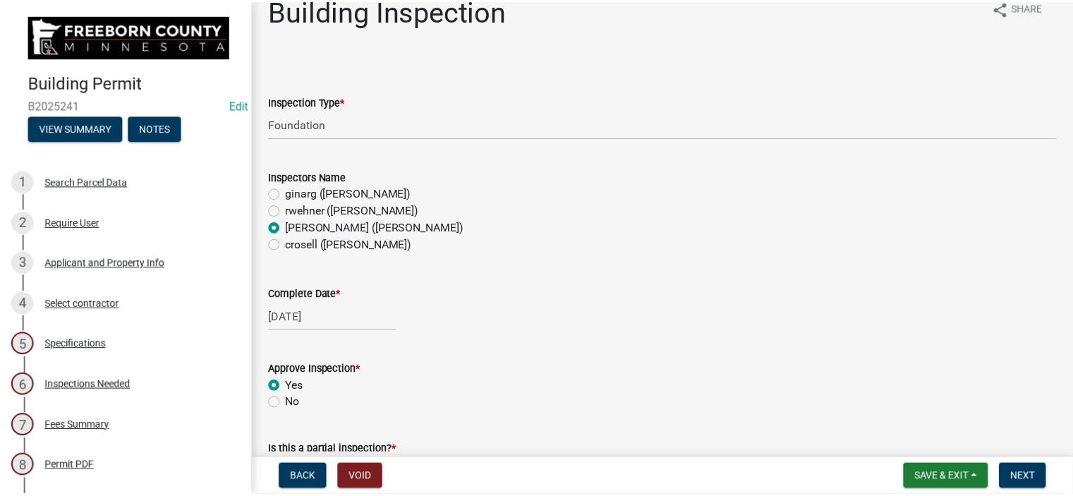
scroll to position [0, 0]
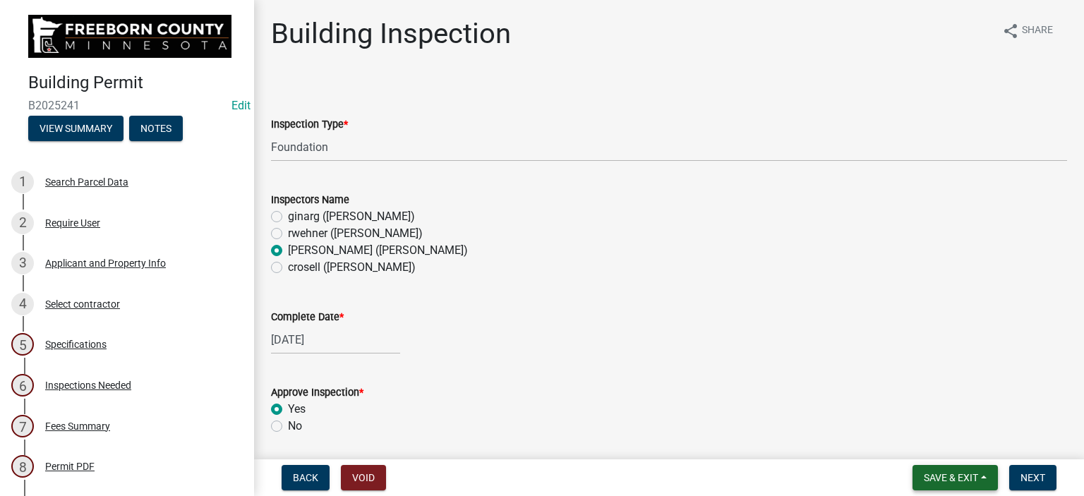
click at [964, 473] on span "Save & Exit" at bounding box center [950, 477] width 54 height 11
click at [957, 438] on button "Save & Exit" at bounding box center [941, 441] width 113 height 34
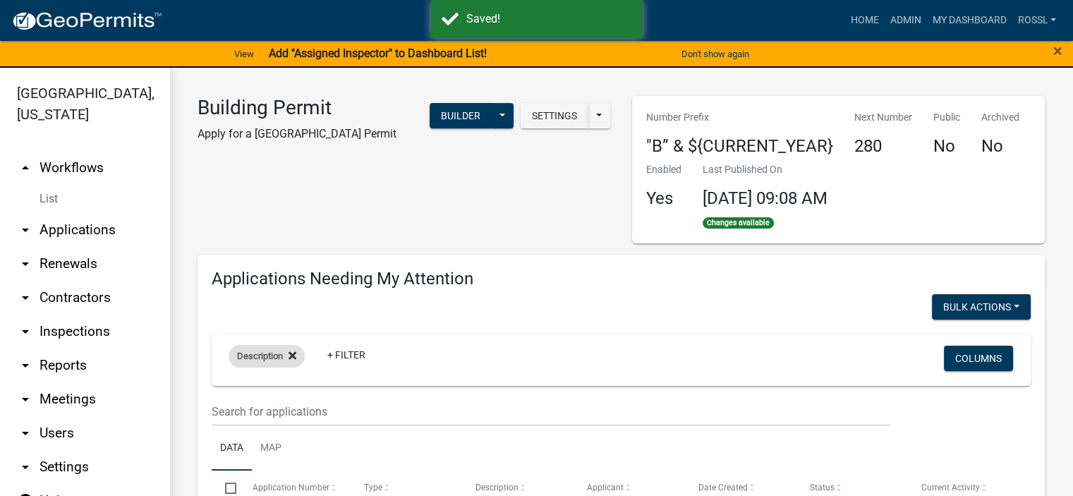
select select "2: 50"
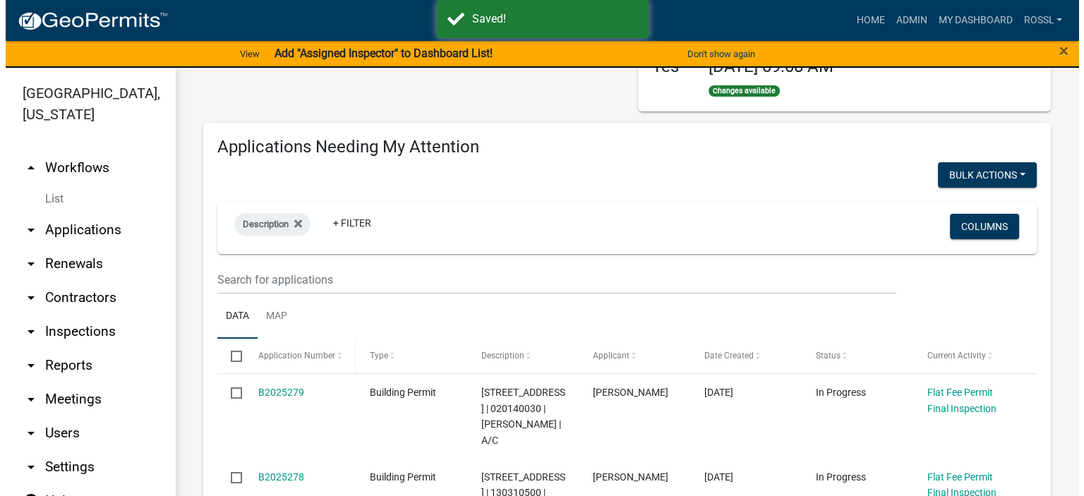
scroll to position [141, 0]
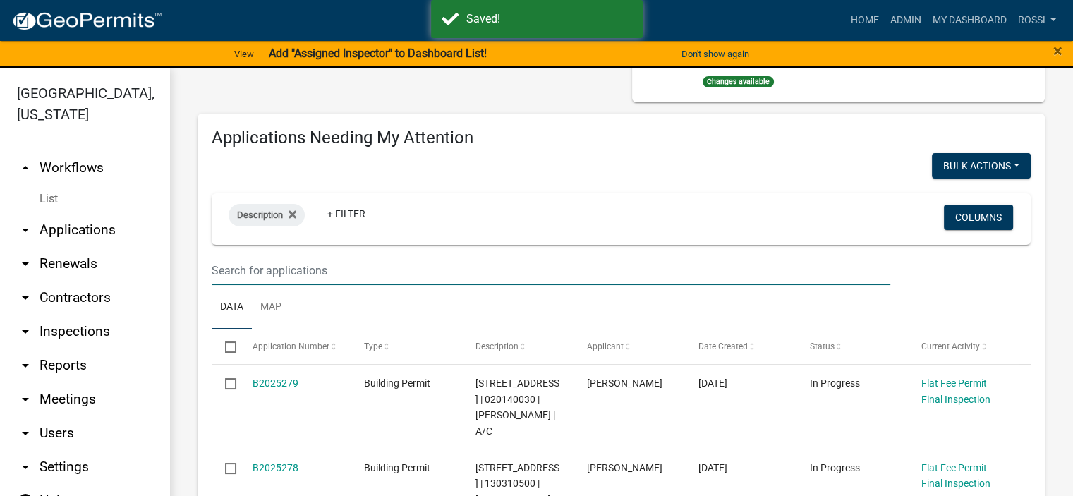
click at [269, 273] on input "text" at bounding box center [551, 270] width 679 height 29
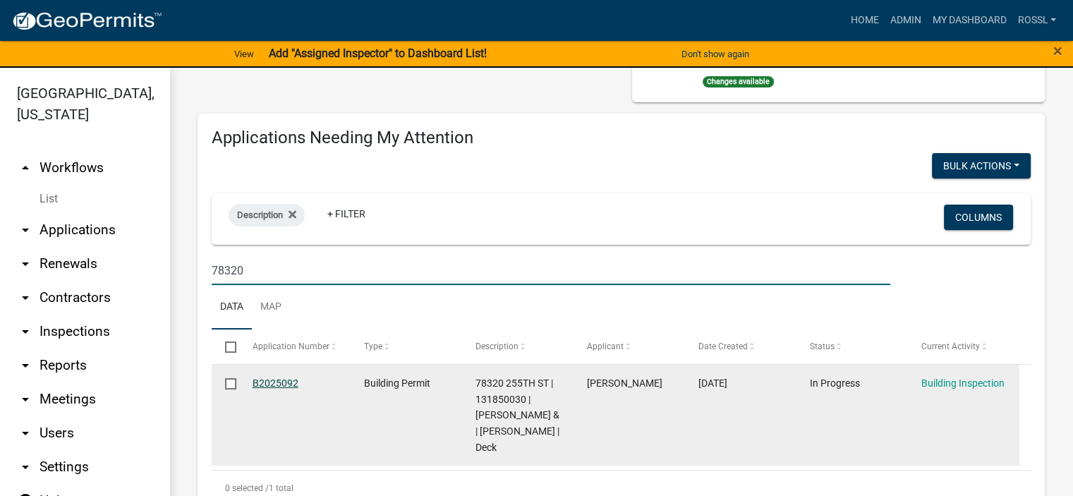
type input "78320"
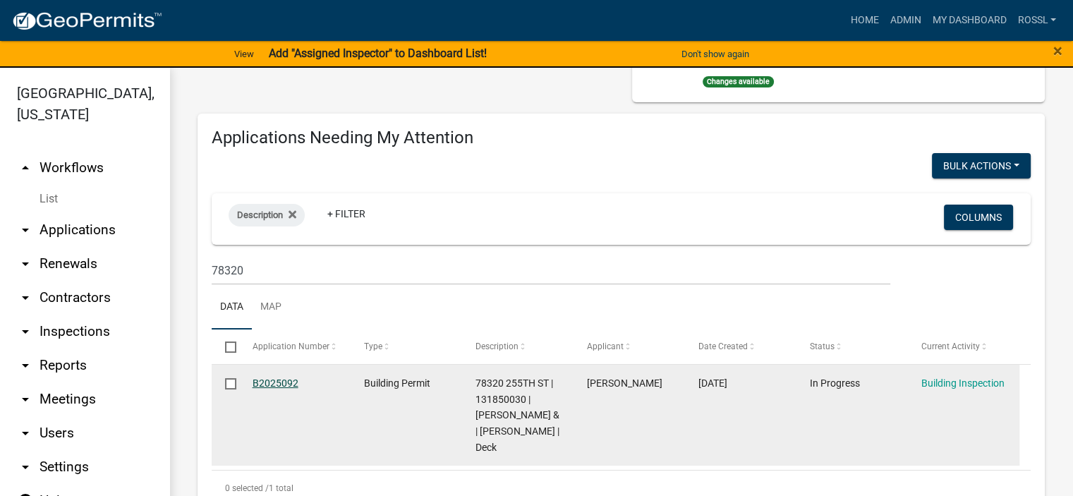
click at [282, 380] on link "B2025092" at bounding box center [276, 382] width 46 height 11
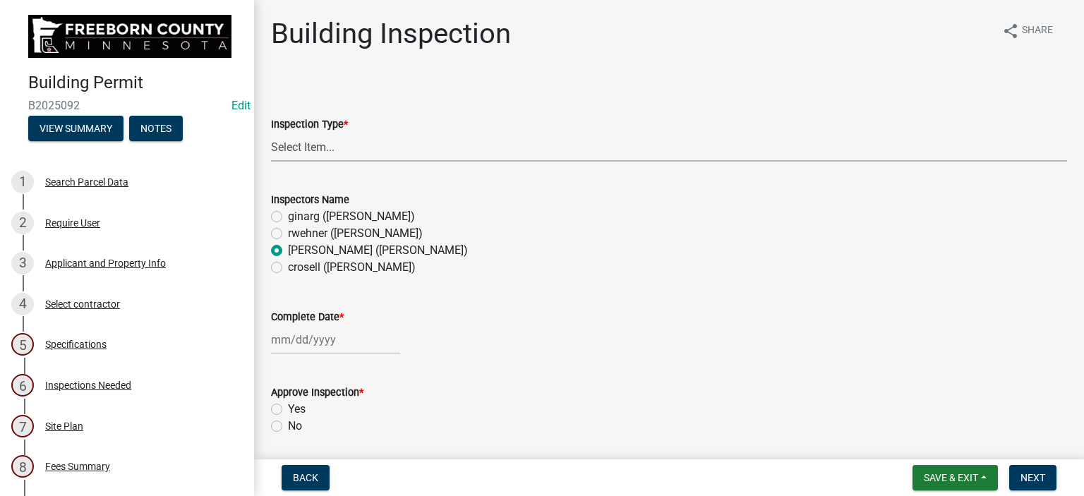
click at [309, 150] on select "Select Item... Footings Foundation Rough Plumbing Rough Mechanical Framing Gas …" at bounding box center [669, 147] width 796 height 29
click at [271, 133] on select "Select Item... Footings Foundation Rough Plumbing Rough Mechanical Framing Gas …" at bounding box center [669, 147] width 796 height 29
select select "306567ba-5481-4577-869f-56a75bb08b28"
click at [281, 337] on div at bounding box center [335, 339] width 129 height 29
select select "8"
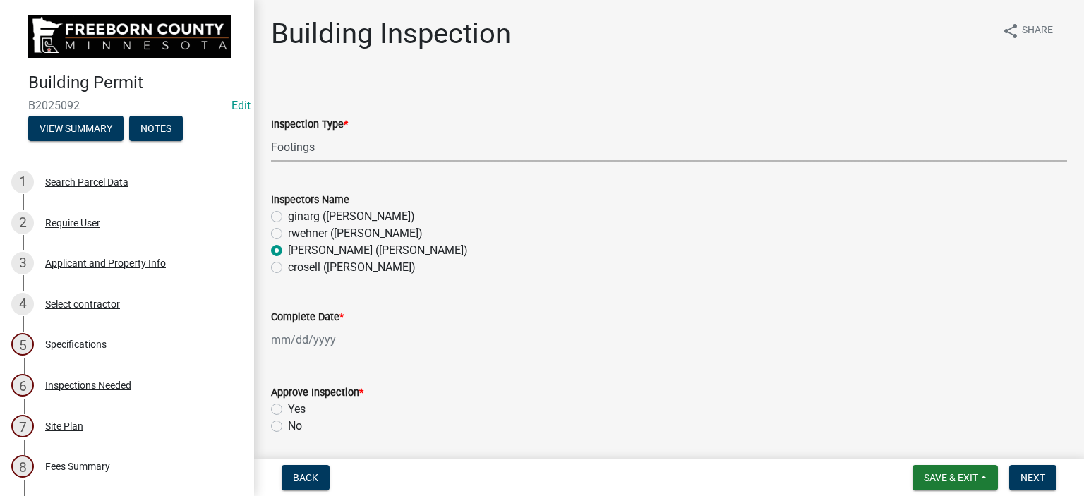
select select "2025"
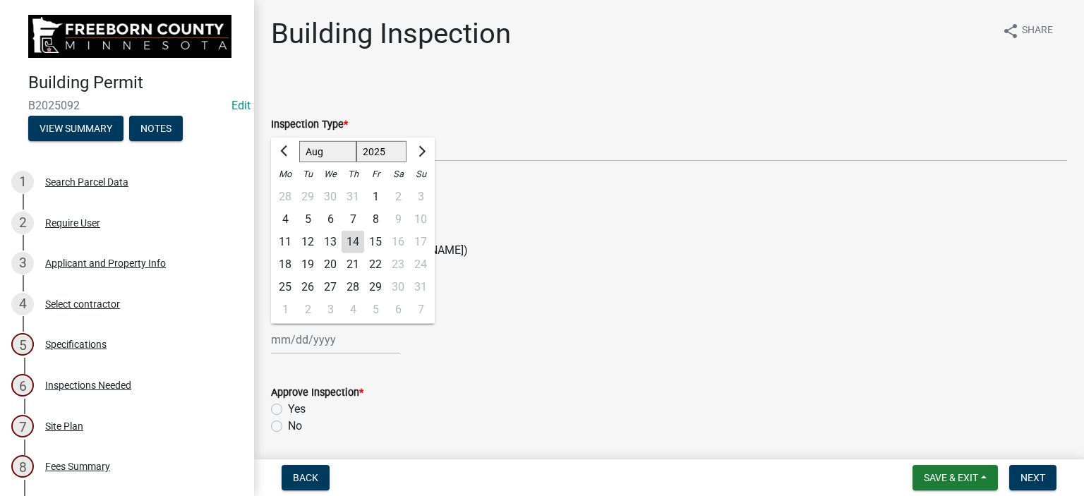
click at [352, 240] on div "14" at bounding box center [352, 242] width 23 height 23
type input "[DATE]"
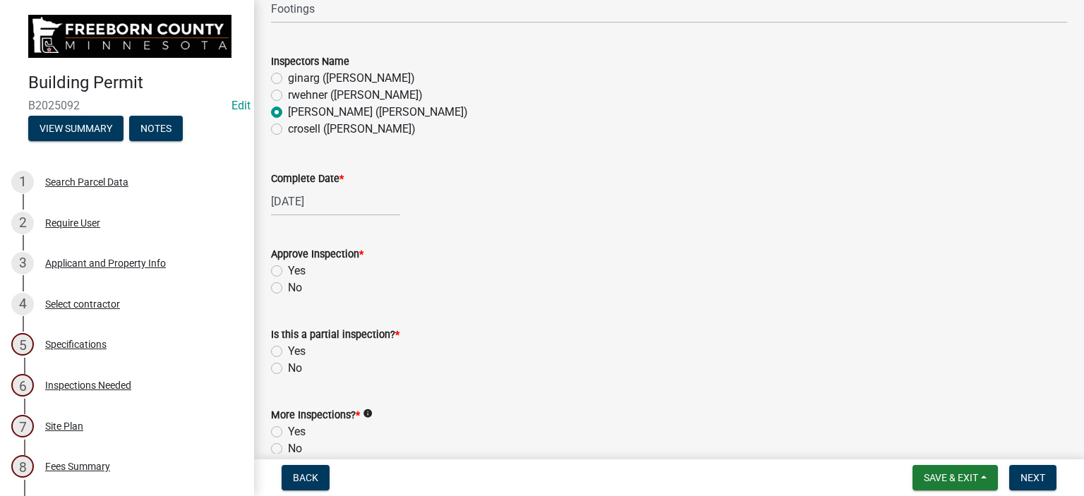
scroll to position [141, 0]
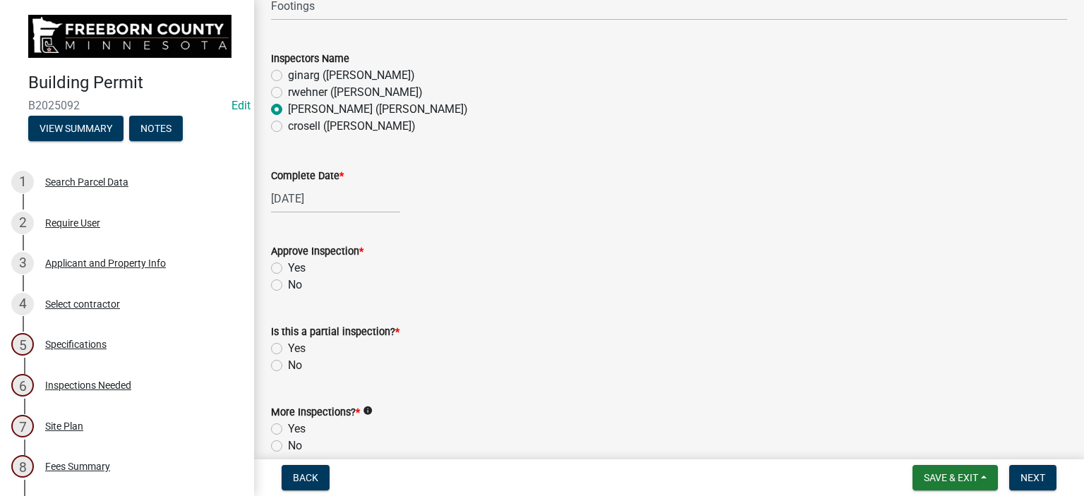
click at [288, 269] on label "Yes" at bounding box center [297, 268] width 18 height 17
click at [288, 269] on input "Yes" at bounding box center [292, 264] width 9 height 9
radio input "true"
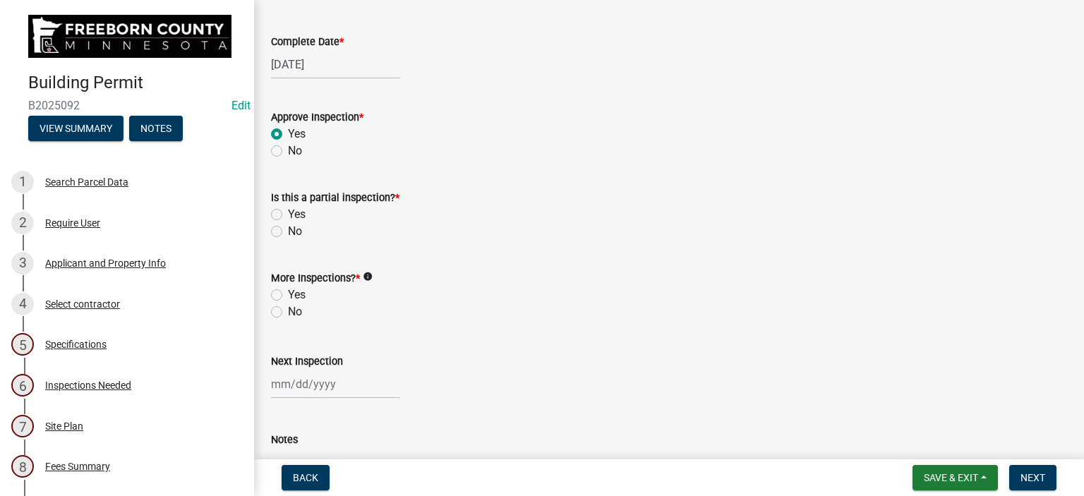
scroll to position [282, 0]
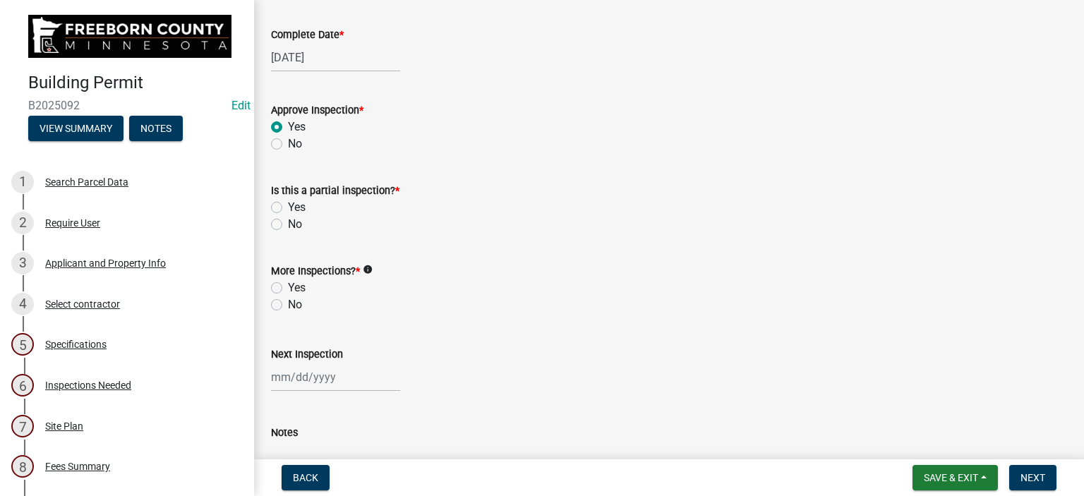
click at [288, 219] on label "No" at bounding box center [295, 224] width 14 height 17
click at [288, 219] on input "No" at bounding box center [292, 220] width 9 height 9
radio input "true"
click at [288, 287] on label "Yes" at bounding box center [297, 287] width 18 height 17
click at [288, 287] on input "Yes" at bounding box center [292, 283] width 9 height 9
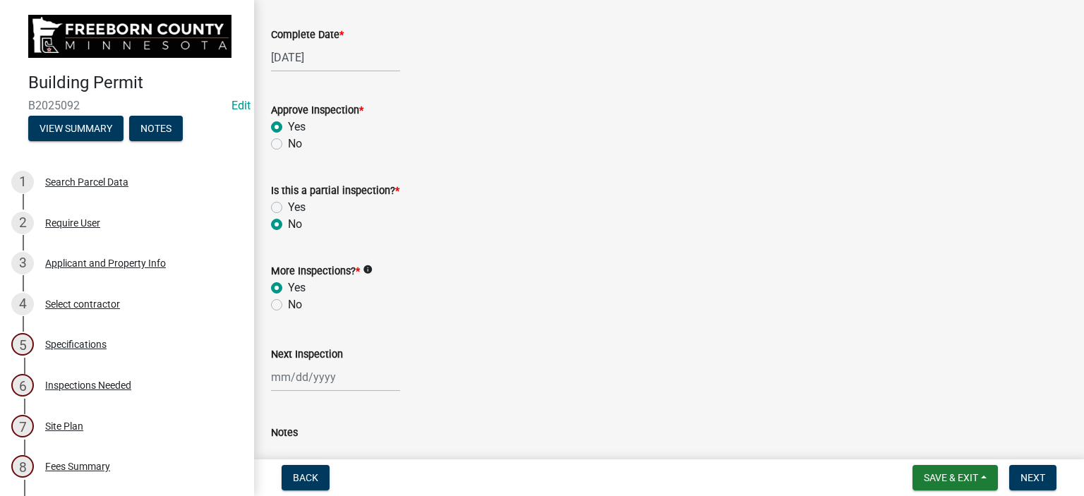
radio input "true"
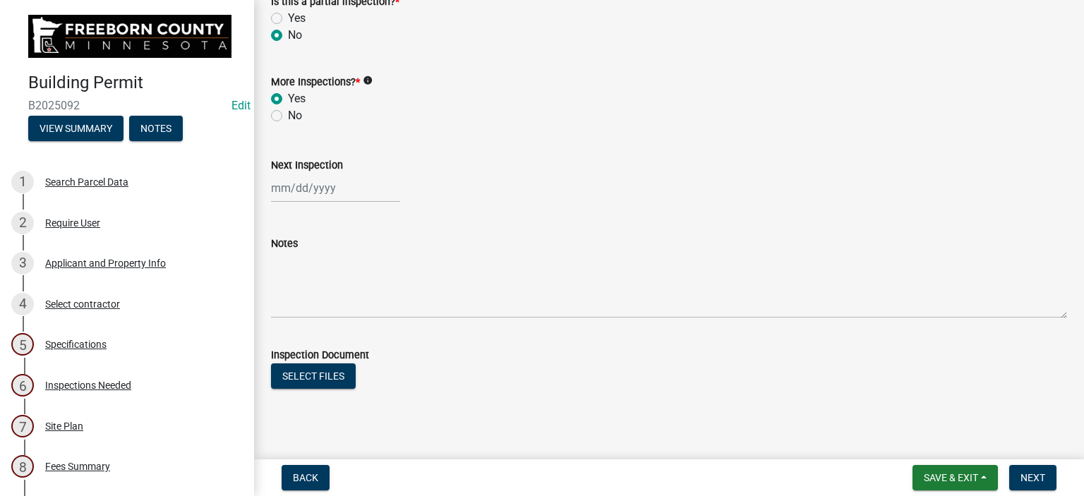
scroll to position [488, 0]
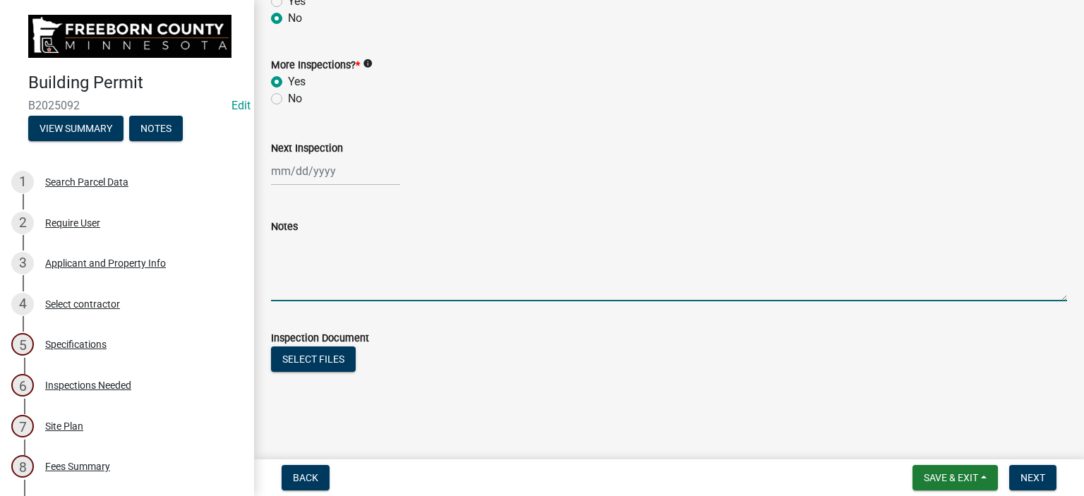
click at [318, 287] on textarea "Notes" at bounding box center [669, 268] width 796 height 66
type textarea "footings appear ok"
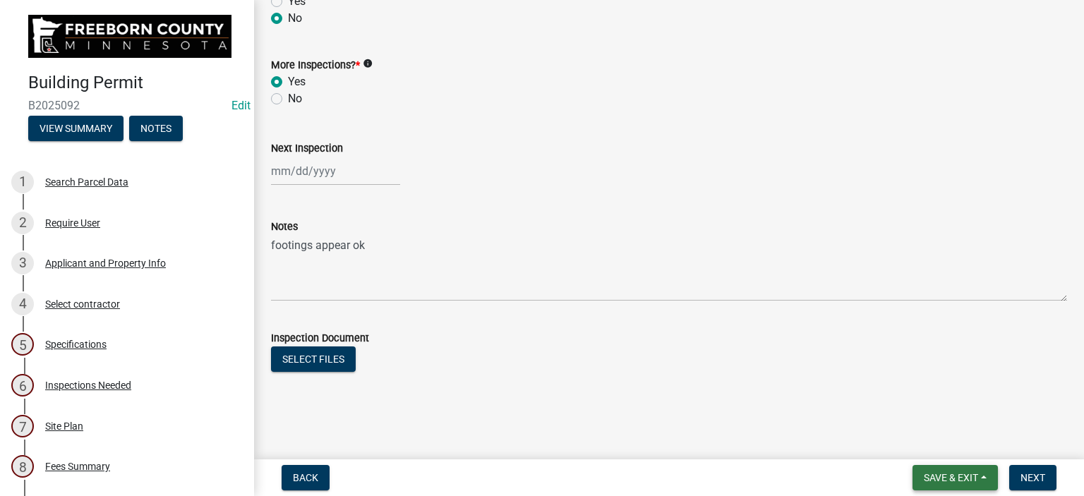
click at [983, 475] on button "Save & Exit" at bounding box center [954, 477] width 85 height 25
click at [955, 443] on button "Save & Exit" at bounding box center [941, 441] width 113 height 34
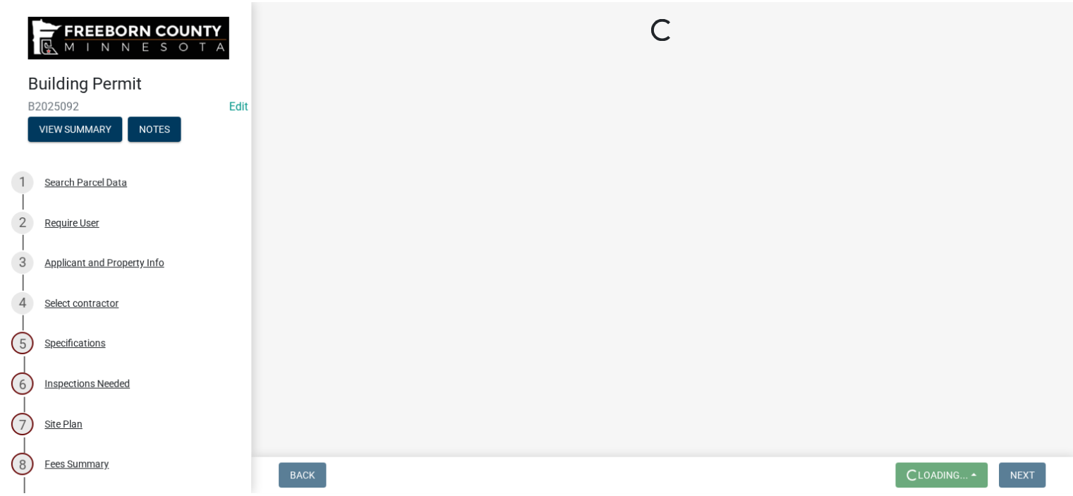
scroll to position [0, 0]
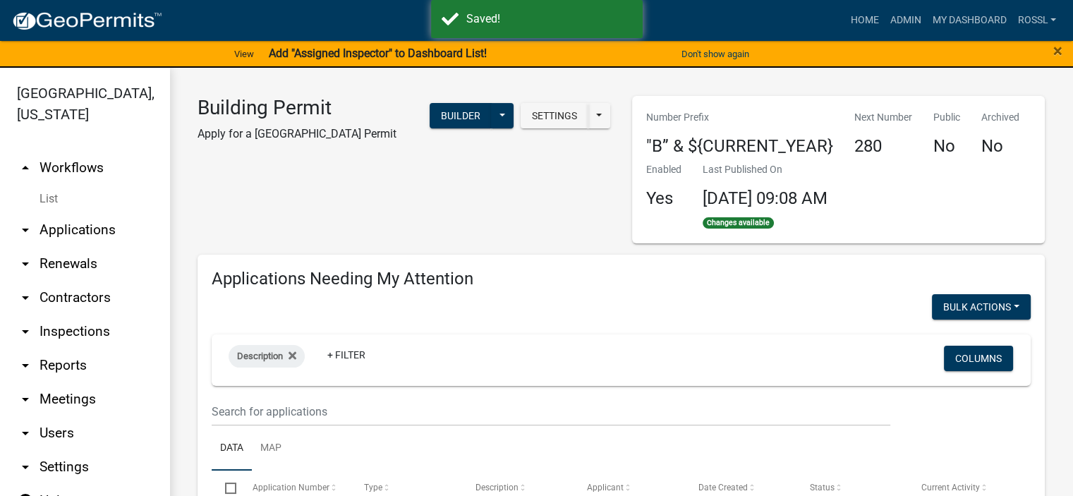
select select "2: 50"
